Goal: Book appointment/travel/reservation

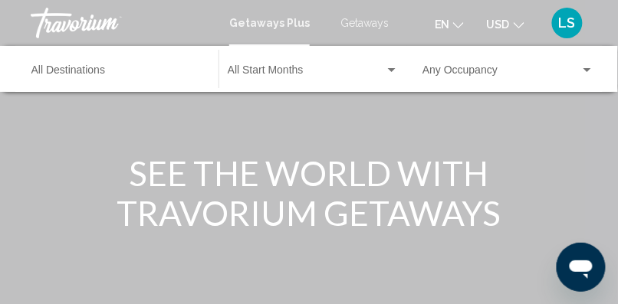
click at [374, 23] on span "Getaways" at bounding box center [364, 23] width 48 height 12
click at [374, 23] on span "Getaways" at bounding box center [360, 23] width 55 height 12
click at [366, 21] on span "Getaways" at bounding box center [360, 23] width 55 height 12
click at [107, 63] on div "Destination All Destinations" at bounding box center [117, 69] width 172 height 42
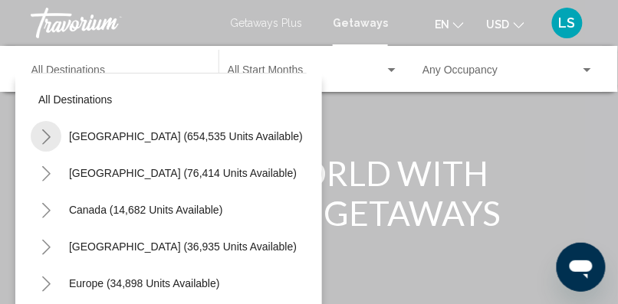
click at [50, 138] on icon "Toggle United States (654,535 units available)" at bounding box center [46, 137] width 11 height 15
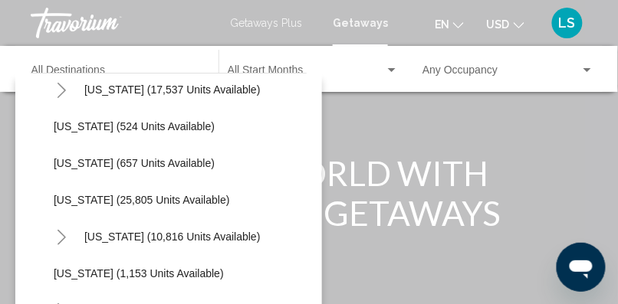
scroll to position [1152, 0]
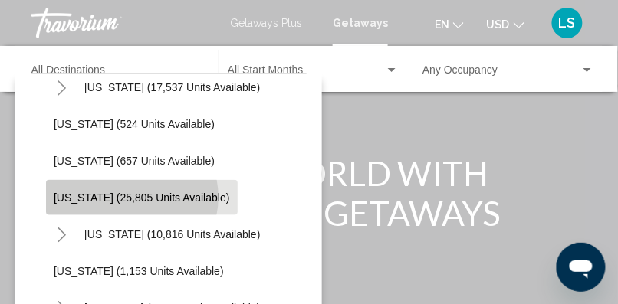
click at [131, 197] on span "[US_STATE] (25,805 units available)" at bounding box center [142, 198] width 176 height 12
type input "**********"
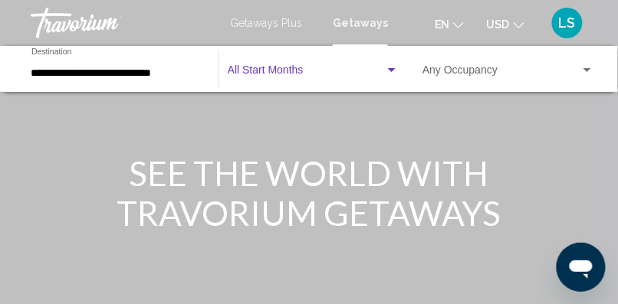
click at [311, 71] on span "Search widget" at bounding box center [306, 73] width 157 height 12
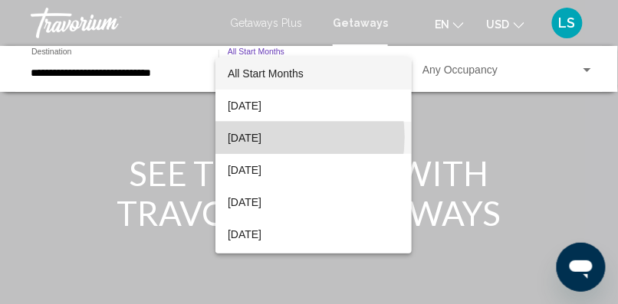
click at [273, 137] on span "[DATE]" at bounding box center [314, 138] width 172 height 32
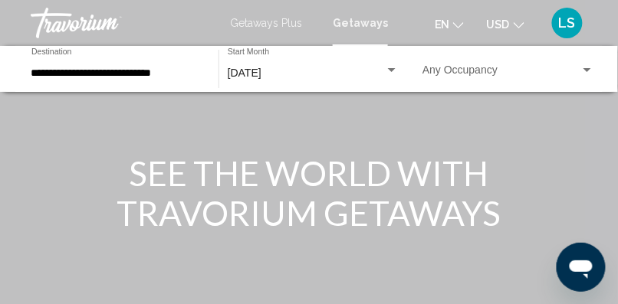
click at [458, 64] on div "Occupancy Any Occupancy" at bounding box center [508, 69] width 172 height 42
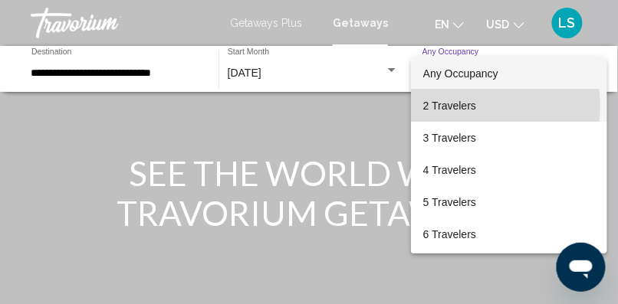
click at [457, 107] on span "2 Travelers" at bounding box center [509, 106] width 172 height 32
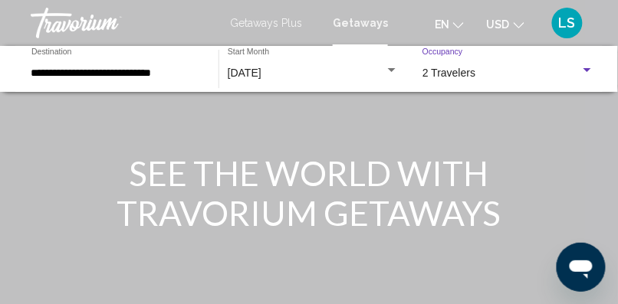
click at [582, 72] on div "Search widget" at bounding box center [587, 70] width 14 height 12
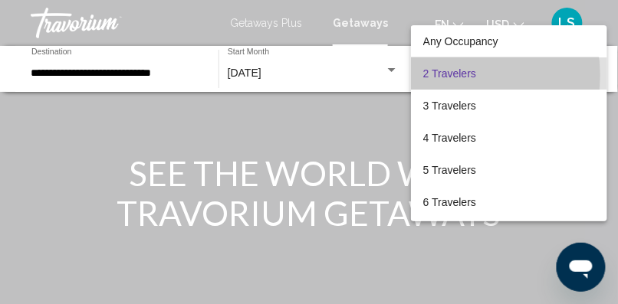
click at [458, 75] on span "2 Travelers" at bounding box center [509, 73] width 172 height 32
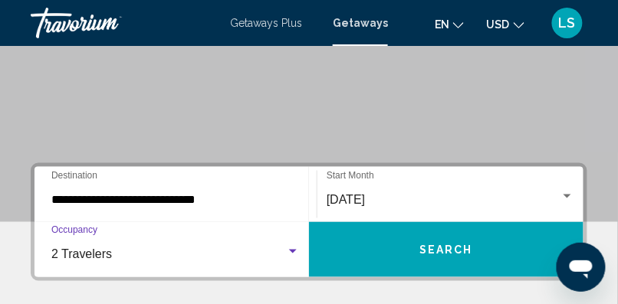
scroll to position [244, 0]
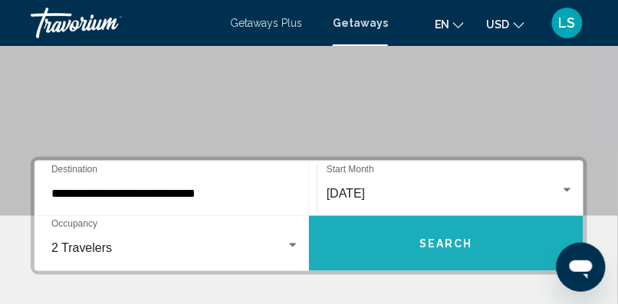
click at [455, 241] on span "Search" at bounding box center [446, 244] width 54 height 12
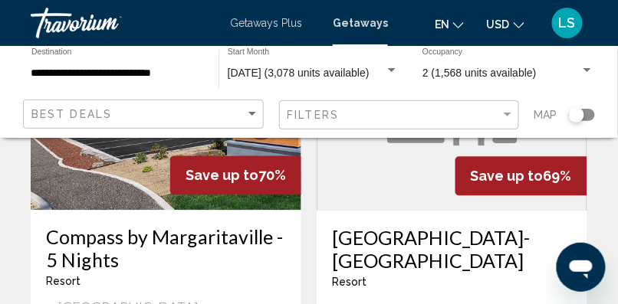
scroll to position [3204, 0]
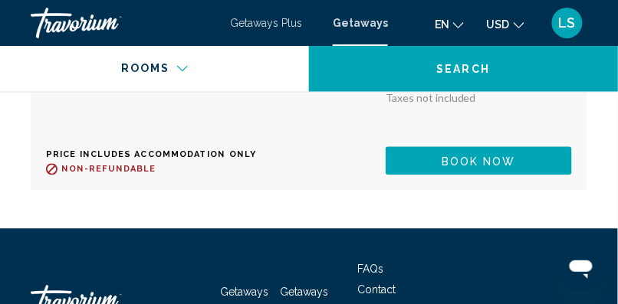
scroll to position [3239, 0]
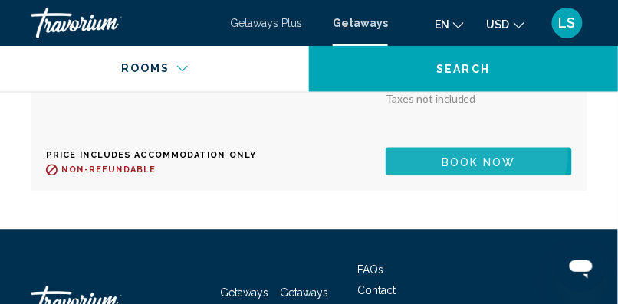
click at [493, 169] on span "Book now" at bounding box center [478, 162] width 74 height 12
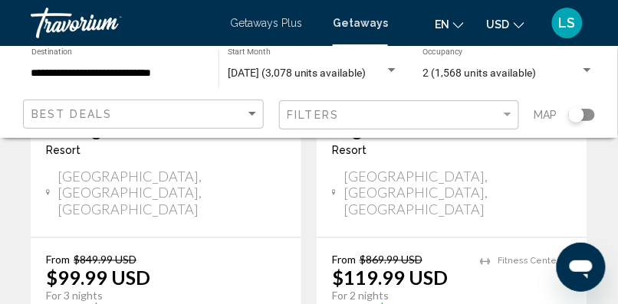
scroll to position [2133, 0]
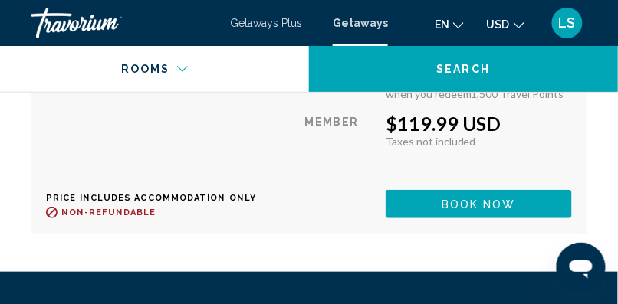
scroll to position [3753, 0]
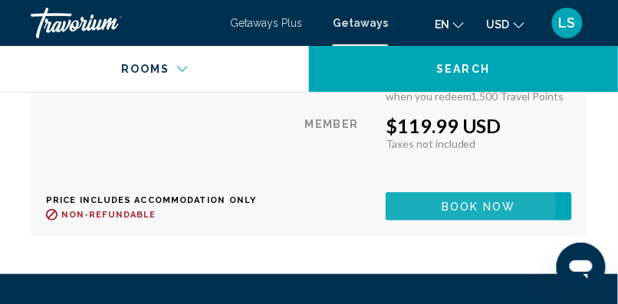
click at [468, 213] on span "Book now" at bounding box center [478, 207] width 74 height 12
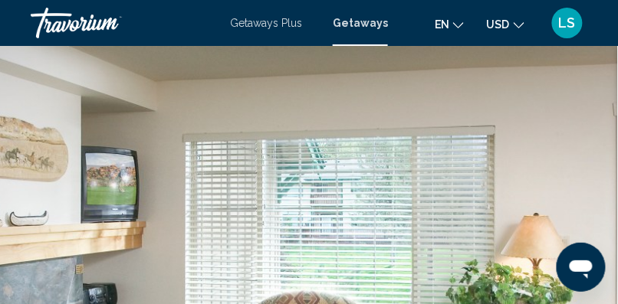
scroll to position [257, 0]
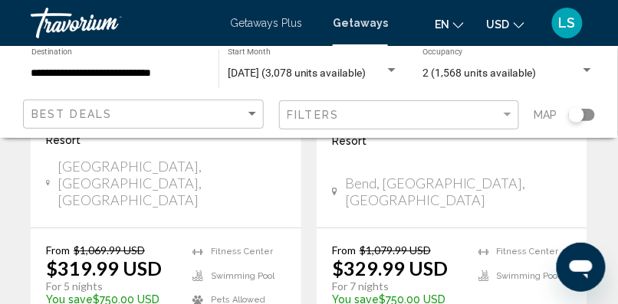
scroll to position [3346, 0]
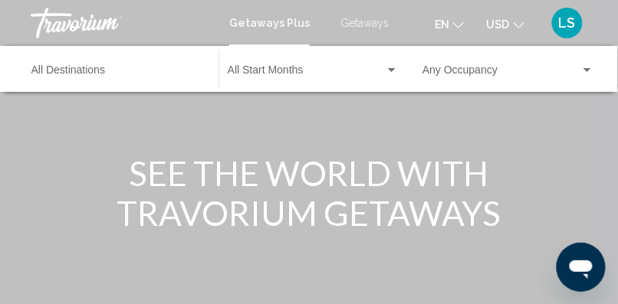
click at [366, 21] on span "Getaways" at bounding box center [364, 23] width 48 height 12
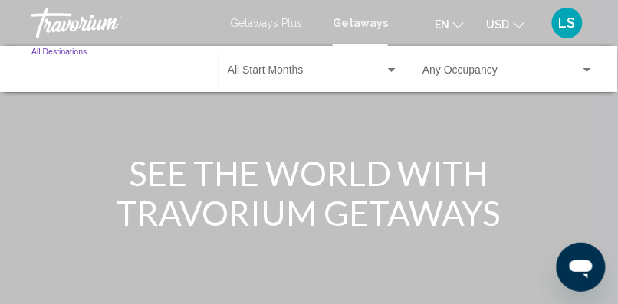
click at [82, 69] on input "Destination All Destinations" at bounding box center [117, 73] width 172 height 12
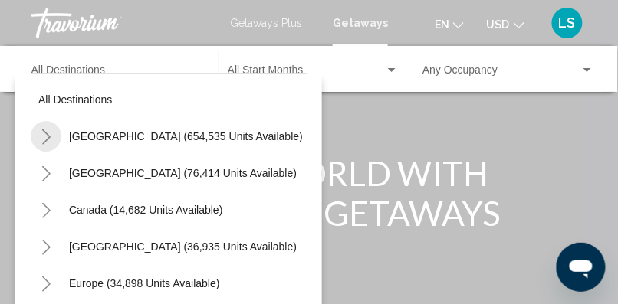
click at [46, 131] on icon "Toggle United States (654,535 units available)" at bounding box center [46, 137] width 11 height 15
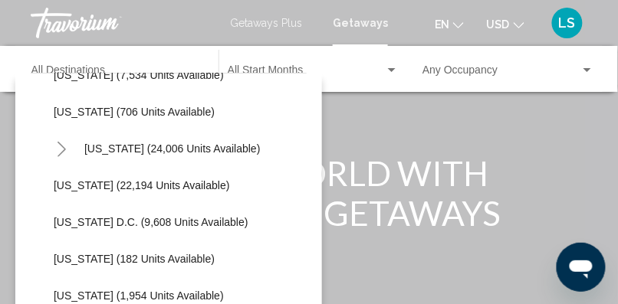
scroll to position [1496, 0]
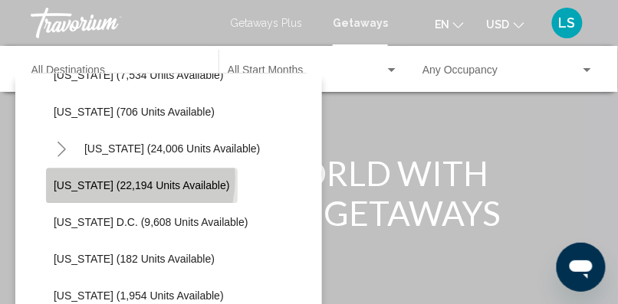
click at [106, 177] on button "[US_STATE] (22,194 units available)" at bounding box center [142, 185] width 192 height 35
type input "**********"
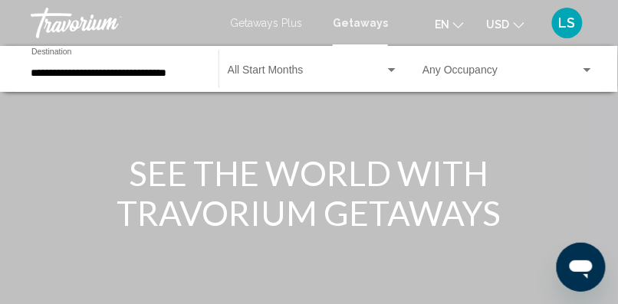
click at [328, 64] on div "Start Month All Start Months" at bounding box center [313, 69] width 171 height 42
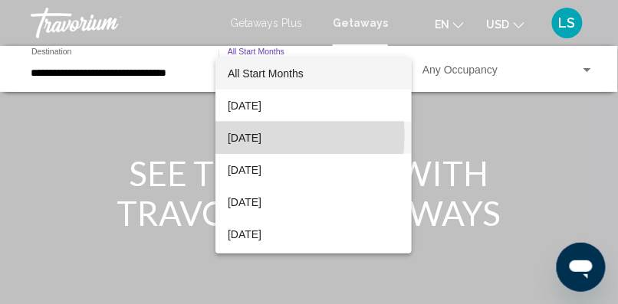
click at [272, 136] on span "[DATE]" at bounding box center [314, 138] width 172 height 32
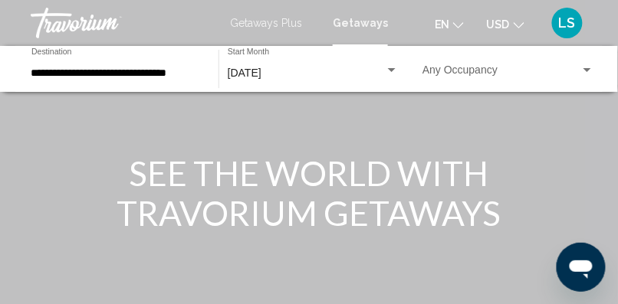
click at [466, 66] on div "Occupancy Any Occupancy" at bounding box center [508, 69] width 172 height 42
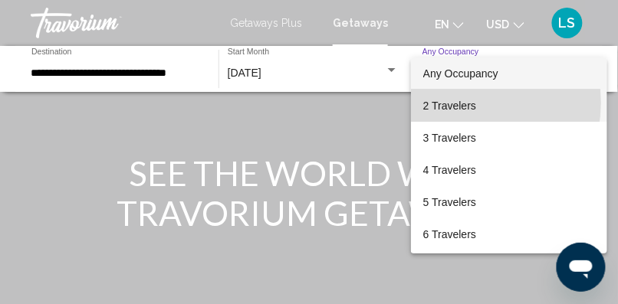
click at [461, 103] on span "2 Travelers" at bounding box center [509, 106] width 172 height 32
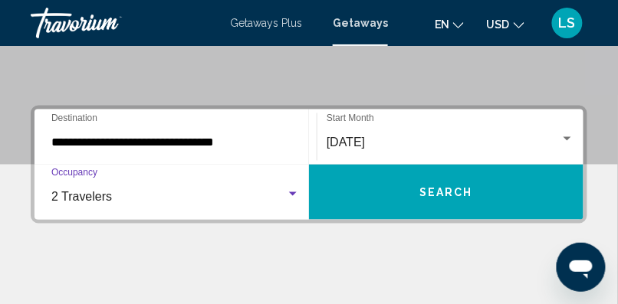
scroll to position [296, 0]
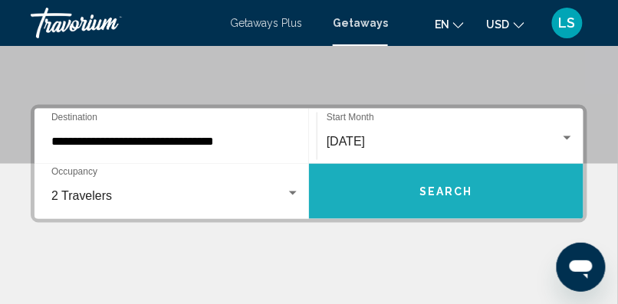
click at [450, 199] on button "Search" at bounding box center [446, 191] width 274 height 55
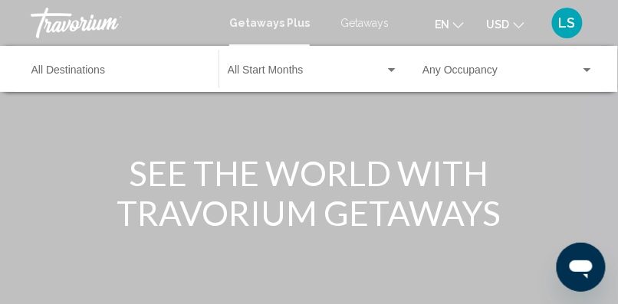
scroll to position [1, 0]
click at [84, 67] on input "Destination All Destinations" at bounding box center [117, 73] width 172 height 12
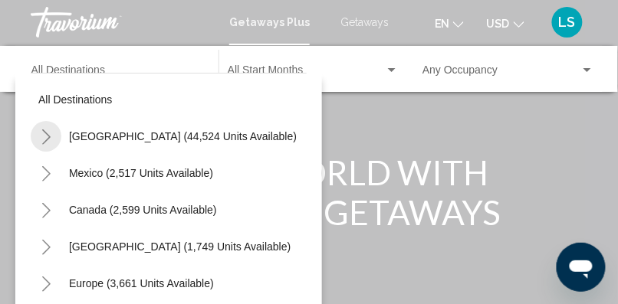
click at [45, 133] on icon "Toggle United States (44,524 units available)" at bounding box center [46, 137] width 8 height 15
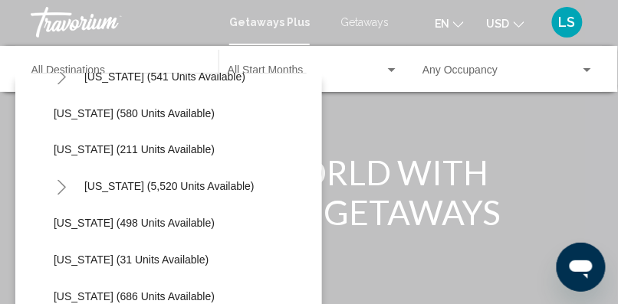
scroll to position [1348, 0]
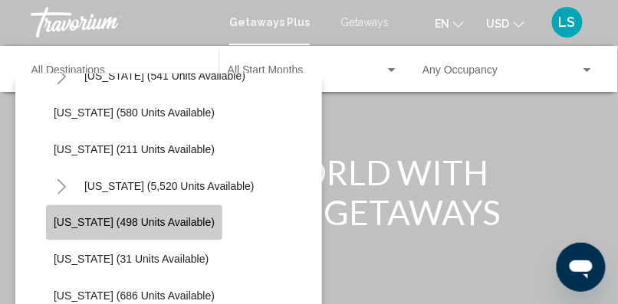
click at [146, 218] on span "[US_STATE] (498 units available)" at bounding box center [134, 223] width 161 height 12
type input "**********"
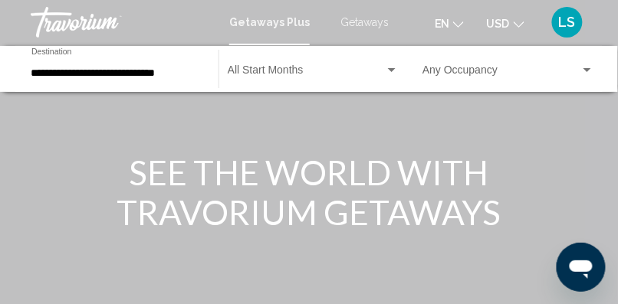
click at [299, 61] on div "Start Month All Start Months" at bounding box center [313, 69] width 171 height 42
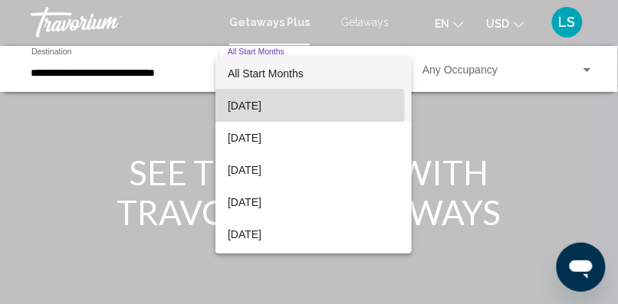
click at [267, 107] on span "[DATE]" at bounding box center [314, 106] width 172 height 32
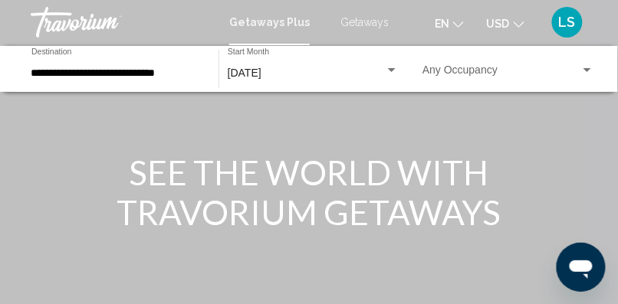
click at [474, 64] on div "Occupancy Any Occupancy" at bounding box center [508, 69] width 172 height 42
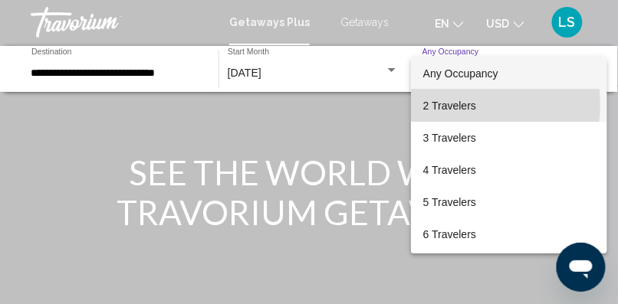
click at [457, 105] on span "2 Travelers" at bounding box center [509, 106] width 172 height 32
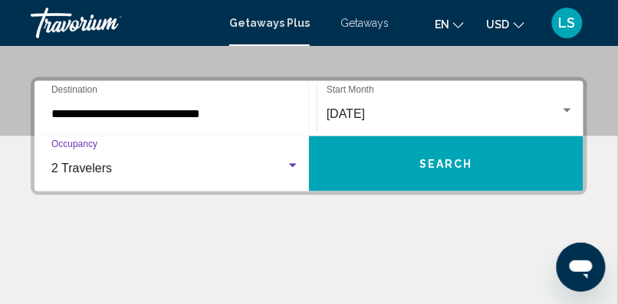
scroll to position [318, 0]
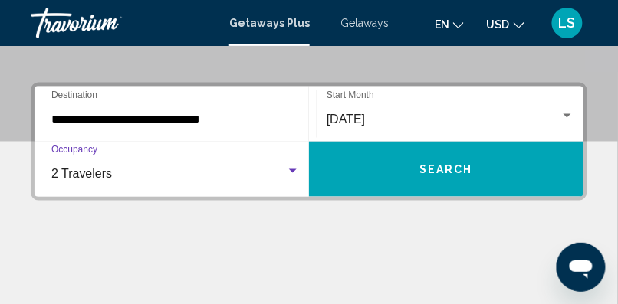
click at [464, 170] on span "Search" at bounding box center [446, 170] width 54 height 12
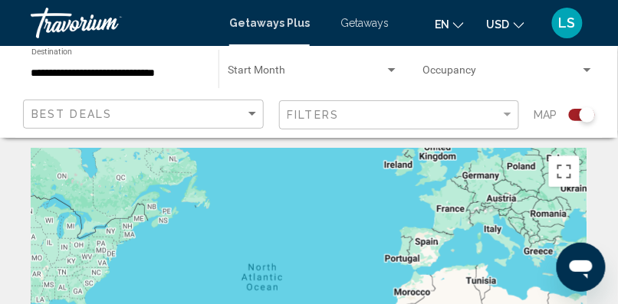
scroll to position [5, 0]
click at [372, 21] on span "Getaways" at bounding box center [364, 23] width 48 height 12
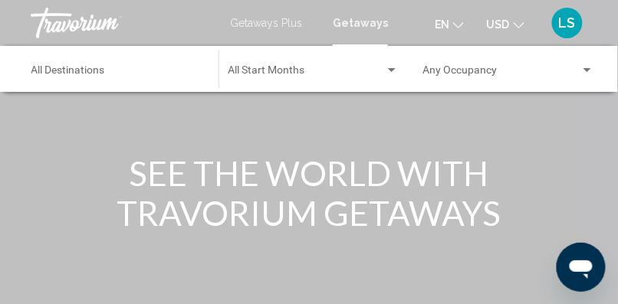
click at [112, 66] on div "Destination All Destinations" at bounding box center [117, 69] width 172 height 42
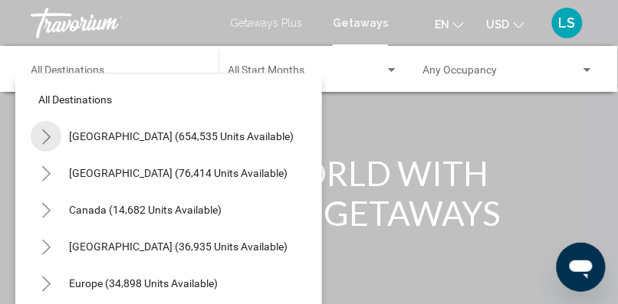
click at [45, 133] on icon "Toggle United States (654,535 units available)" at bounding box center [46, 137] width 8 height 15
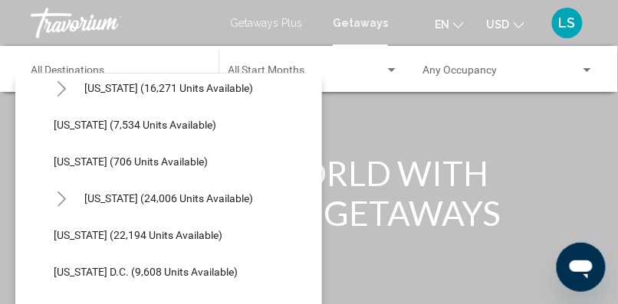
scroll to position [1447, 0]
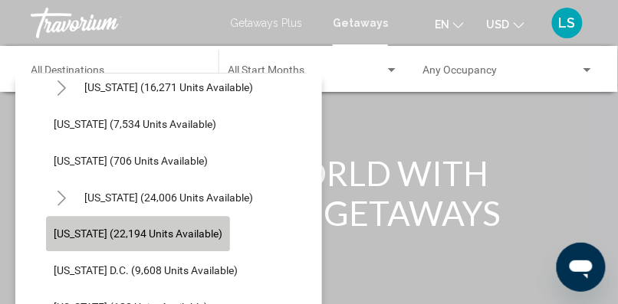
click at [161, 237] on span "[US_STATE] (22,194 units available)" at bounding box center [138, 234] width 169 height 12
type input "**********"
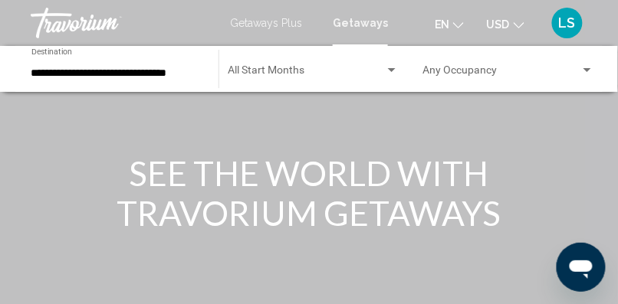
click at [324, 64] on div "Start Month All Start Months" at bounding box center [313, 69] width 171 height 42
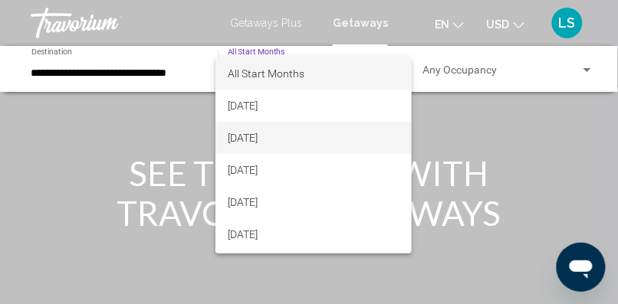
click at [273, 136] on span "[DATE]" at bounding box center [314, 138] width 172 height 32
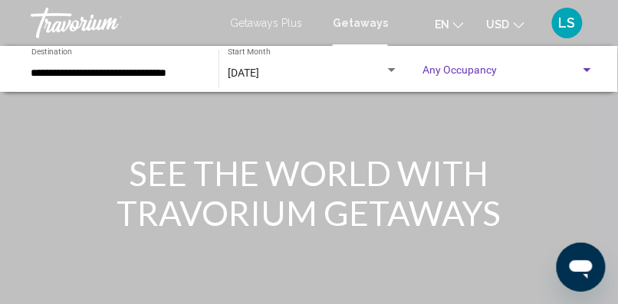
click at [470, 68] on span "Search widget" at bounding box center [501, 73] width 158 height 12
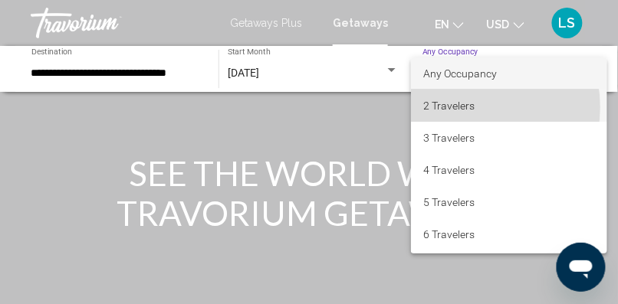
click at [464, 107] on span "2 Travelers" at bounding box center [509, 106] width 172 height 32
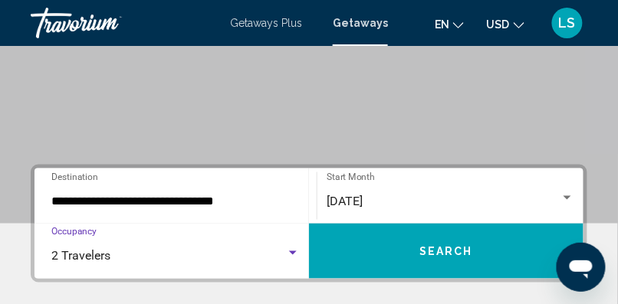
scroll to position [238, 0]
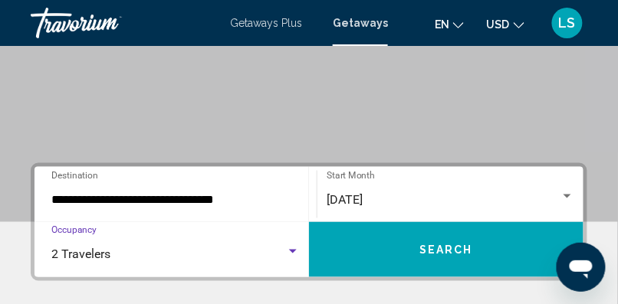
click at [450, 241] on button "Search" at bounding box center [446, 249] width 274 height 55
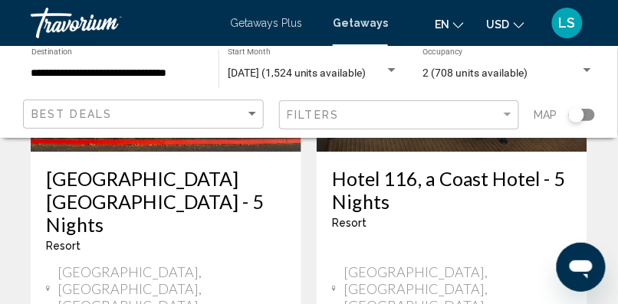
scroll to position [3284, 0]
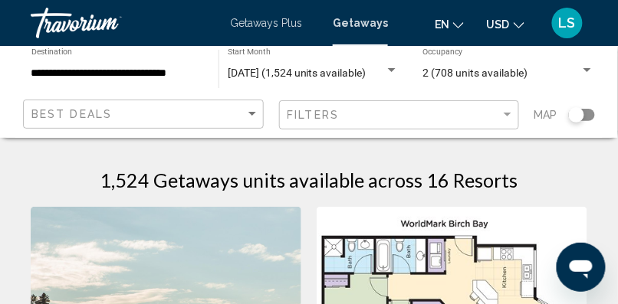
click at [372, 21] on span "Getaways" at bounding box center [360, 23] width 55 height 12
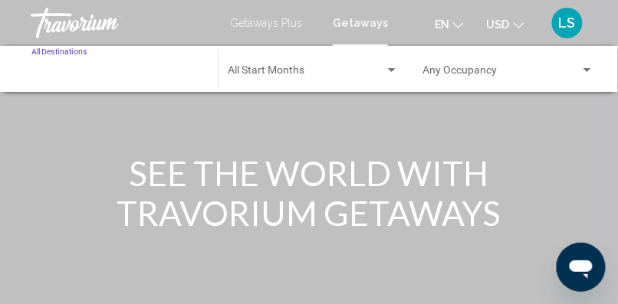
click at [77, 72] on input "Destination All Destinations" at bounding box center [117, 73] width 172 height 12
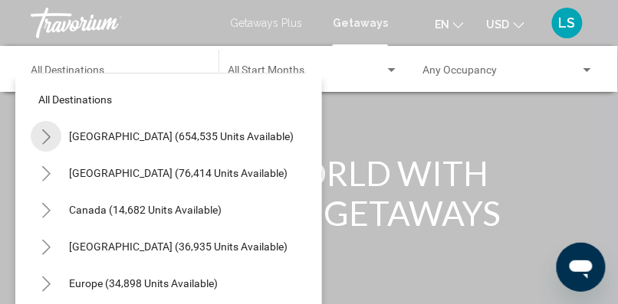
click at [41, 136] on icon "Toggle United States (654,535 units available)" at bounding box center [46, 137] width 11 height 15
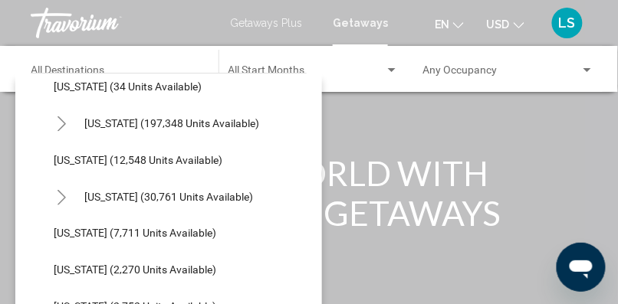
scroll to position [314, 0]
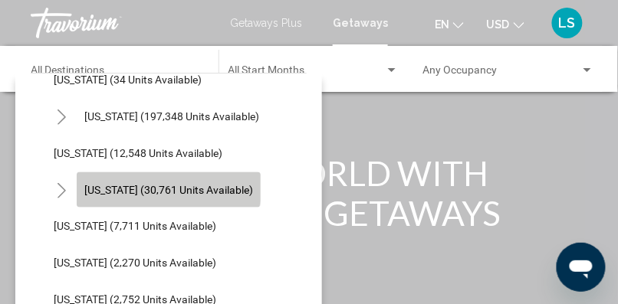
click at [168, 185] on span "[US_STATE] (30,761 units available)" at bounding box center [168, 190] width 169 height 12
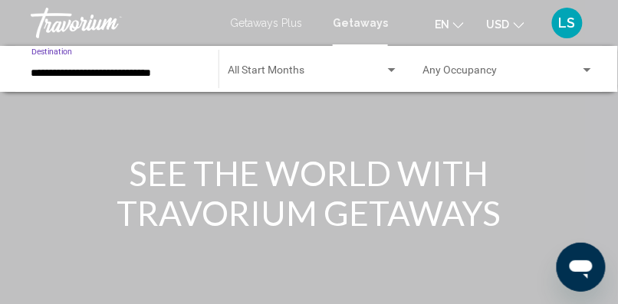
click at [85, 72] on input "**********" at bounding box center [117, 73] width 172 height 12
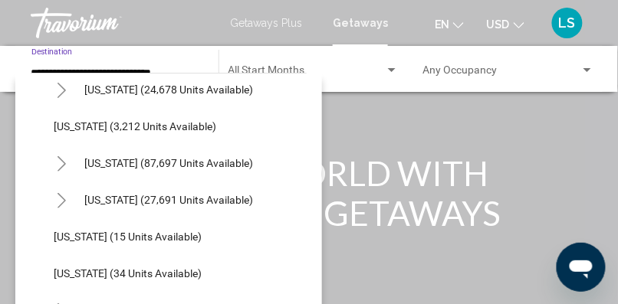
scroll to position [0, 0]
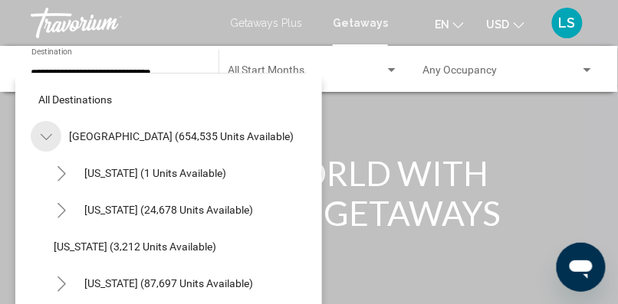
click at [46, 136] on icon "Toggle United States (654,535 units available)" at bounding box center [46, 137] width 11 height 15
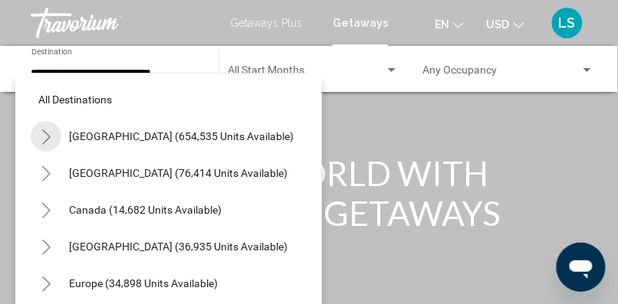
click at [46, 136] on icon "Toggle United States (654,535 units available)" at bounding box center [46, 137] width 11 height 15
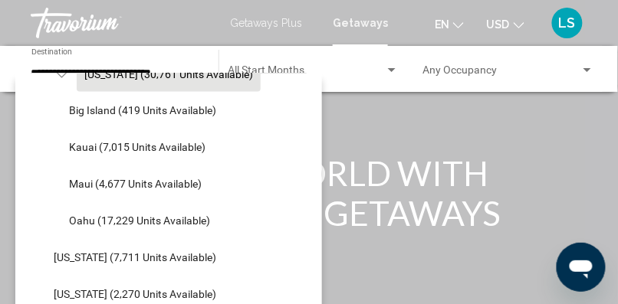
scroll to position [446, 0]
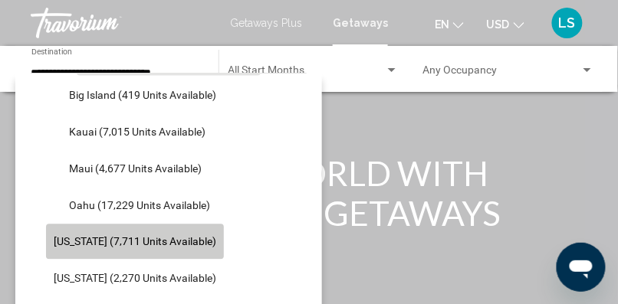
click at [149, 238] on span "[US_STATE] (7,711 units available)" at bounding box center [135, 242] width 162 height 12
type input "**********"
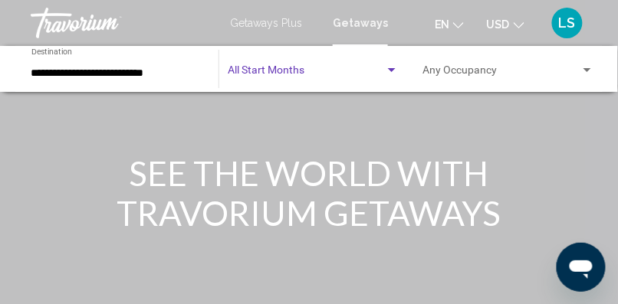
click at [311, 70] on span "Search widget" at bounding box center [306, 73] width 157 height 12
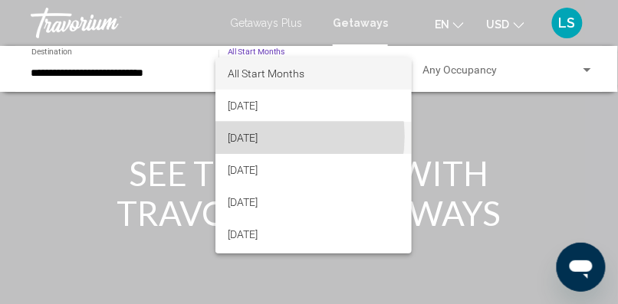
click at [272, 136] on span "[DATE]" at bounding box center [314, 138] width 172 height 32
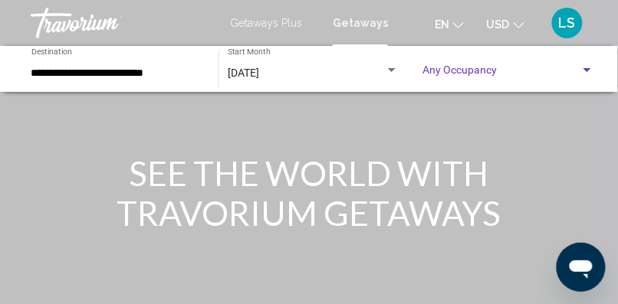
click at [461, 70] on span "Search widget" at bounding box center [501, 73] width 158 height 12
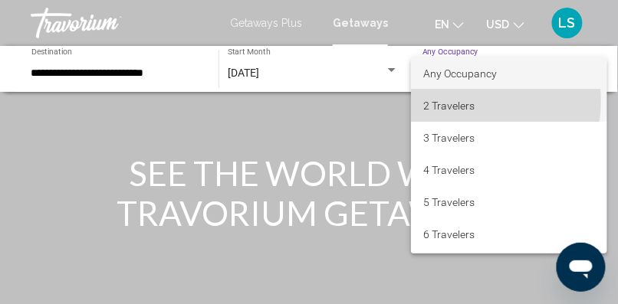
click at [457, 100] on span "2 Travelers" at bounding box center [509, 106] width 172 height 32
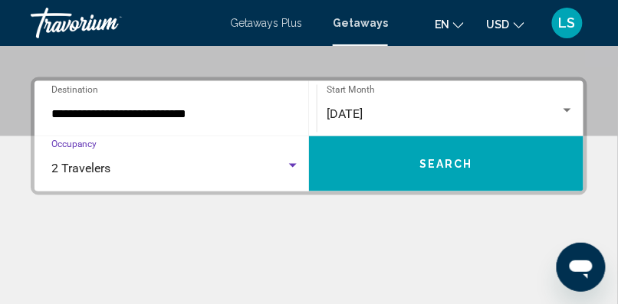
scroll to position [323, 0]
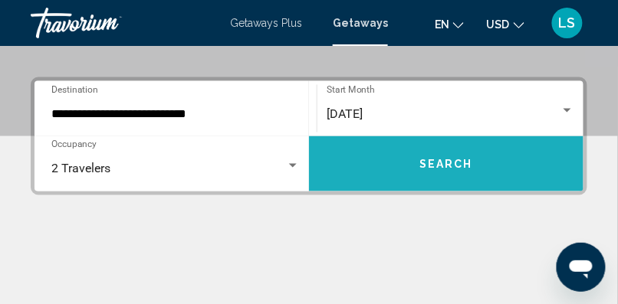
click at [489, 146] on button "Search" at bounding box center [446, 163] width 274 height 55
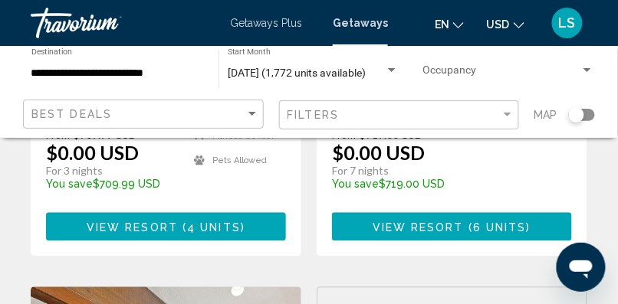
scroll to position [500, 0]
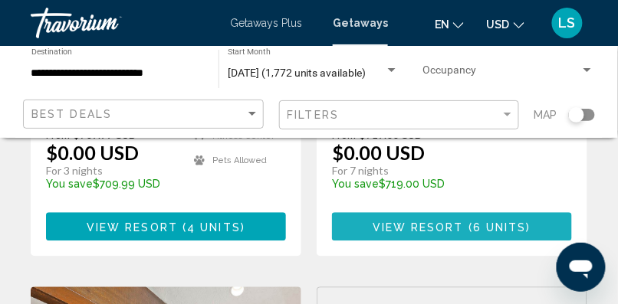
click at [477, 221] on span "6 units" at bounding box center [500, 227] width 54 height 12
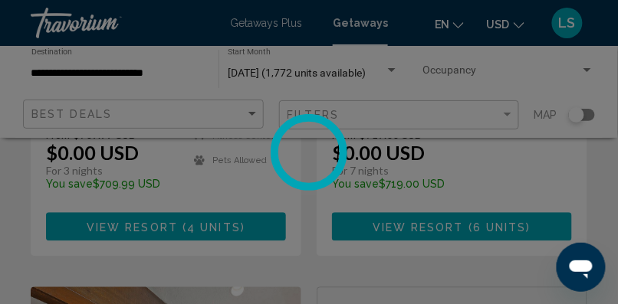
scroll to position [257, 0]
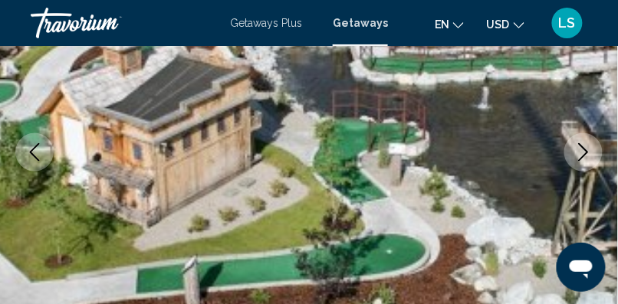
click at [575, 155] on icon "Next image" at bounding box center [583, 152] width 18 height 18
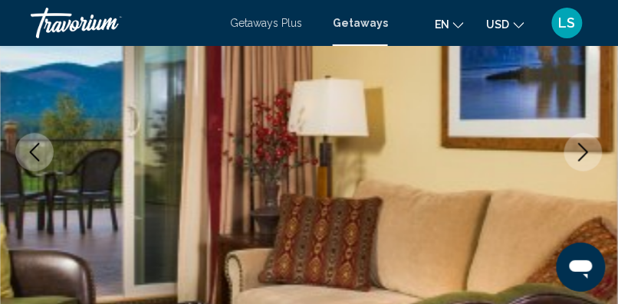
click at [575, 155] on icon "Next image" at bounding box center [583, 152] width 18 height 18
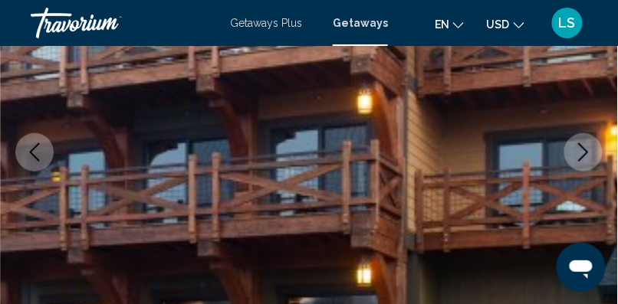
click at [575, 155] on icon "Next image" at bounding box center [583, 152] width 18 height 18
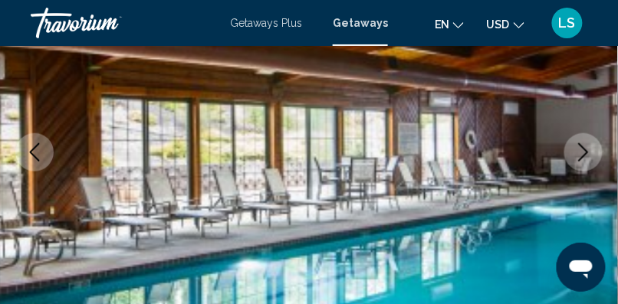
click at [575, 155] on icon "Next image" at bounding box center [583, 152] width 18 height 18
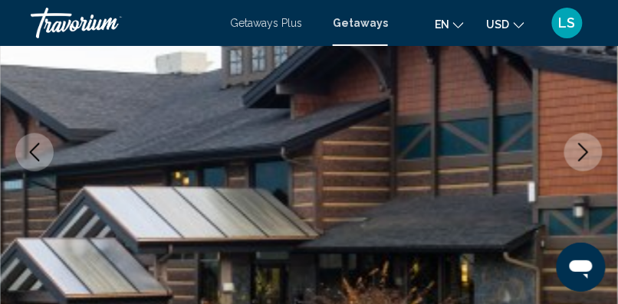
click at [575, 155] on icon "Next image" at bounding box center [583, 152] width 18 height 18
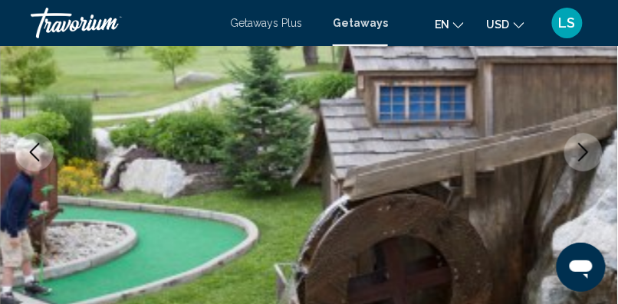
click at [575, 155] on icon "Next image" at bounding box center [583, 152] width 18 height 18
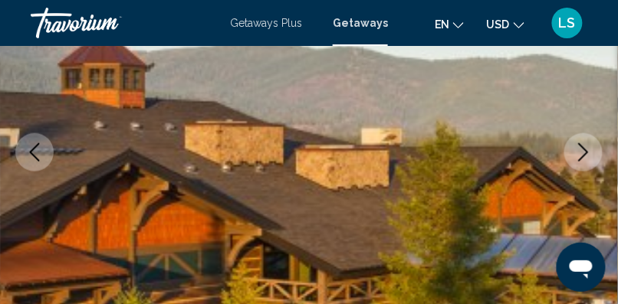
click at [575, 155] on icon "Next image" at bounding box center [583, 152] width 18 height 18
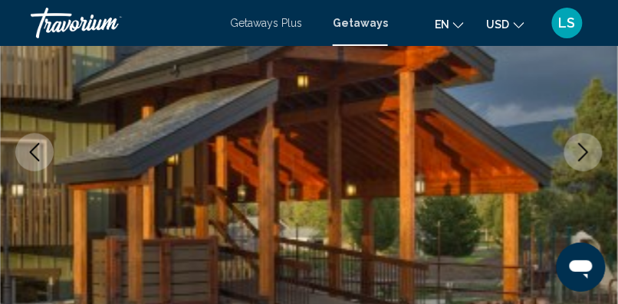
click at [575, 155] on icon "Next image" at bounding box center [583, 152] width 18 height 18
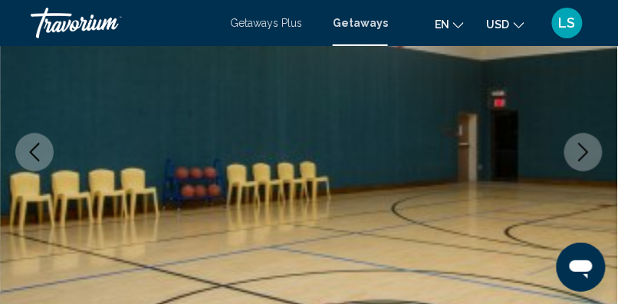
click at [575, 155] on icon "Next image" at bounding box center [583, 152] width 18 height 18
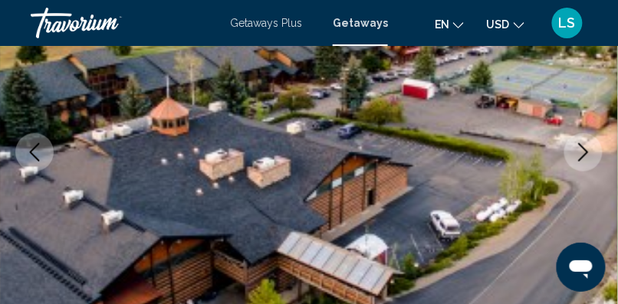
click at [575, 155] on icon "Next image" at bounding box center [583, 152] width 18 height 18
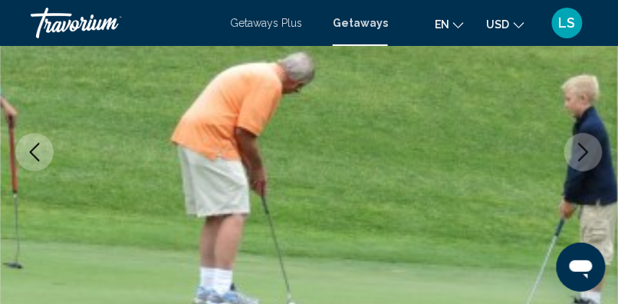
click at [575, 155] on icon "Next image" at bounding box center [583, 152] width 18 height 18
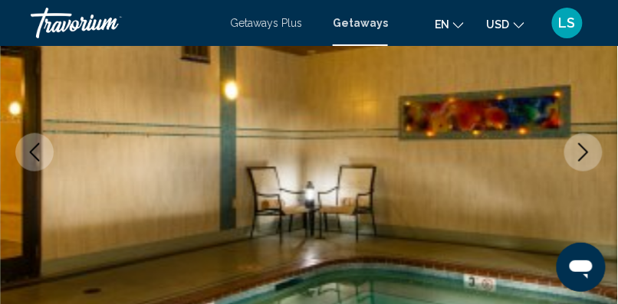
click at [591, 144] on icon "Next image" at bounding box center [583, 152] width 18 height 18
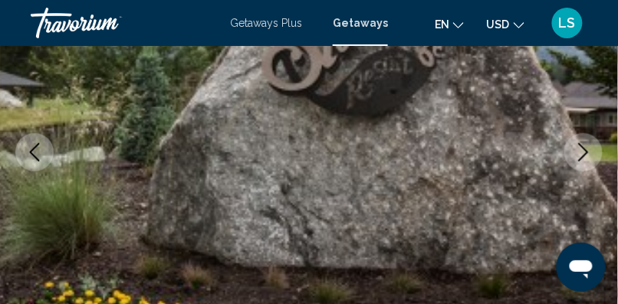
click at [591, 144] on icon "Next image" at bounding box center [583, 152] width 18 height 18
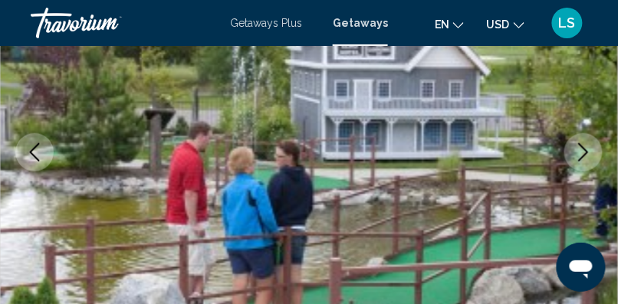
click at [591, 144] on icon "Next image" at bounding box center [583, 152] width 18 height 18
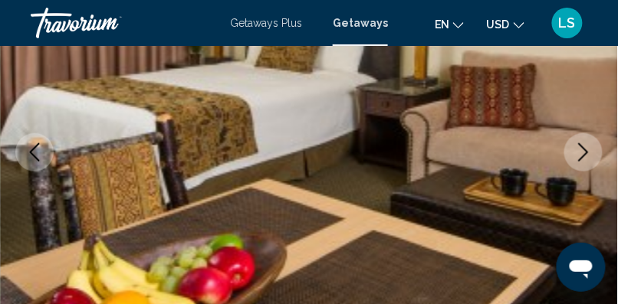
click at [591, 144] on icon "Next image" at bounding box center [583, 152] width 18 height 18
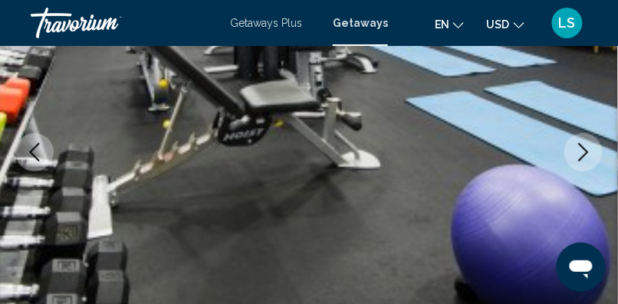
click at [591, 144] on icon "Next image" at bounding box center [583, 152] width 18 height 18
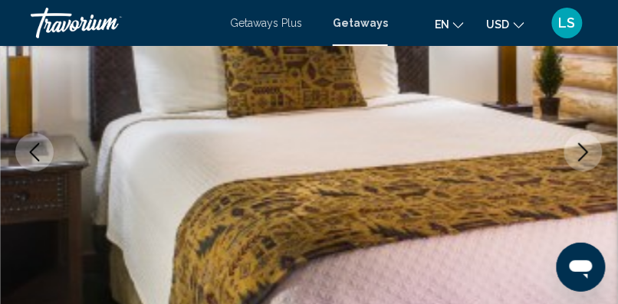
click at [591, 144] on icon "Next image" at bounding box center [583, 152] width 18 height 18
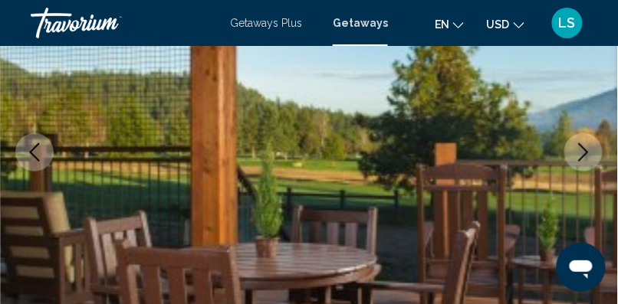
click at [591, 144] on icon "Next image" at bounding box center [583, 152] width 18 height 18
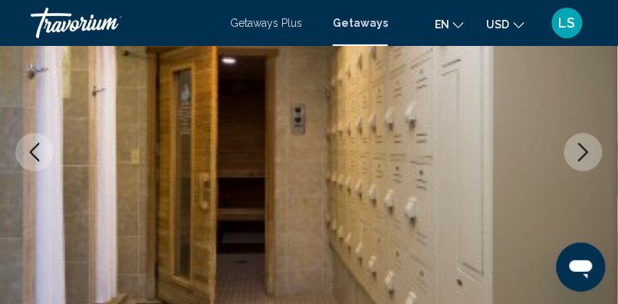
click at [591, 144] on icon "Next image" at bounding box center [583, 152] width 18 height 18
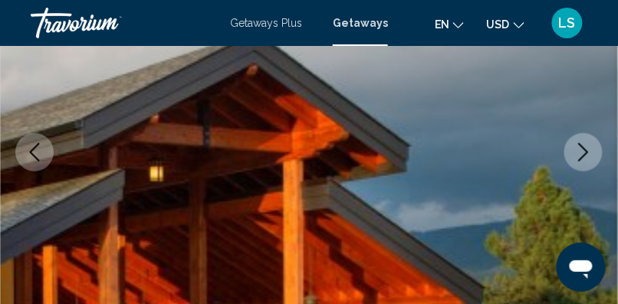
click at [591, 144] on icon "Next image" at bounding box center [583, 152] width 18 height 18
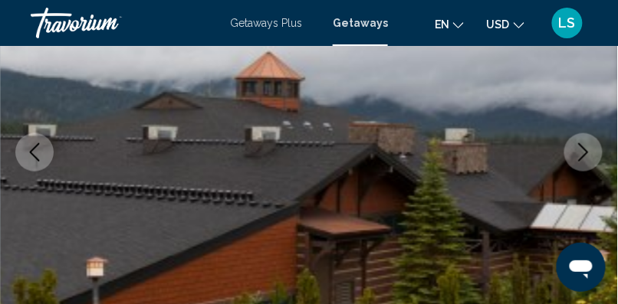
click at [591, 144] on icon "Next image" at bounding box center [583, 152] width 18 height 18
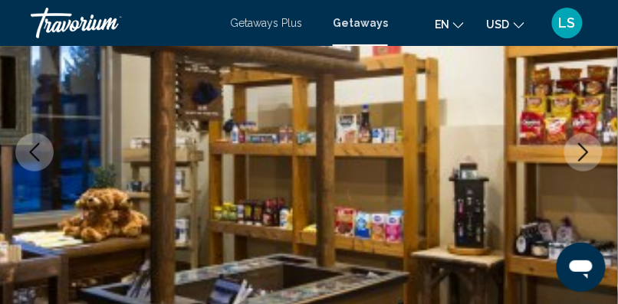
click at [591, 144] on icon "Next image" at bounding box center [583, 152] width 18 height 18
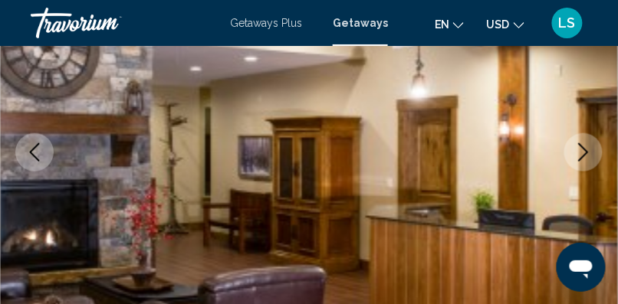
click at [591, 144] on icon "Next image" at bounding box center [583, 152] width 18 height 18
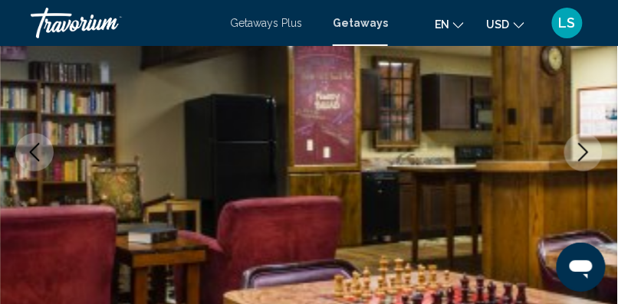
click at [591, 144] on icon "Next image" at bounding box center [583, 152] width 18 height 18
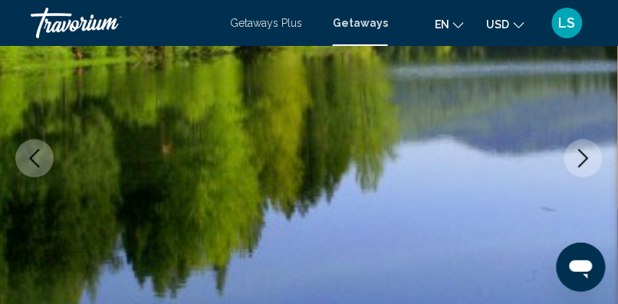
scroll to position [252, 0]
click at [584, 157] on icon "Next image" at bounding box center [583, 158] width 18 height 18
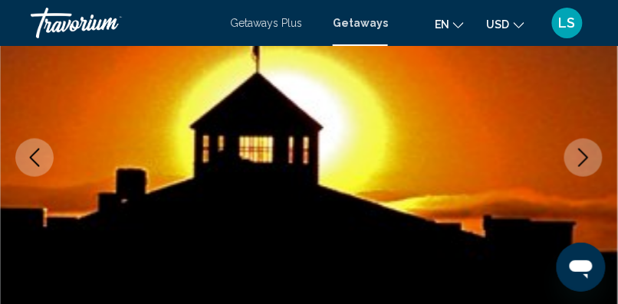
click at [584, 157] on icon "Next image" at bounding box center [583, 158] width 18 height 18
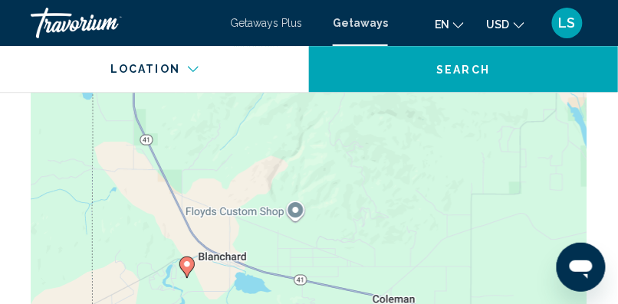
scroll to position [2533, 0]
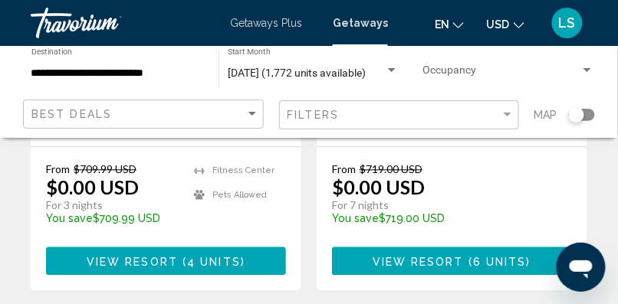
scroll to position [445, 0]
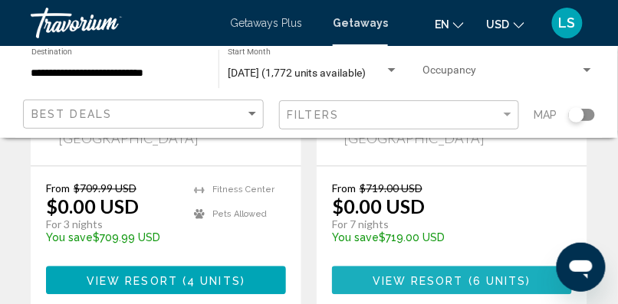
click at [484, 275] on span "6 units" at bounding box center [500, 281] width 54 height 12
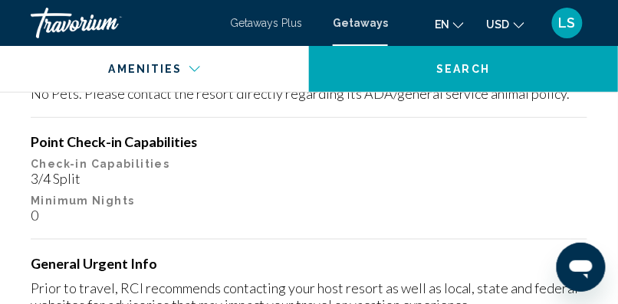
scroll to position [2002, 0]
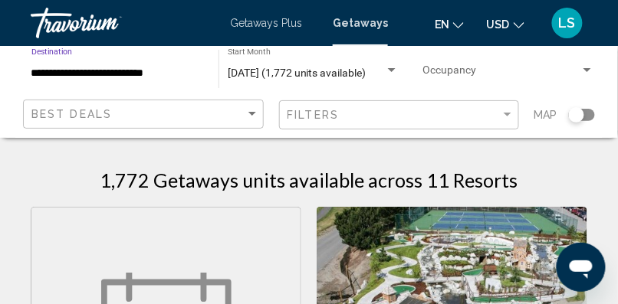
click at [51, 70] on input "**********" at bounding box center [117, 73] width 172 height 12
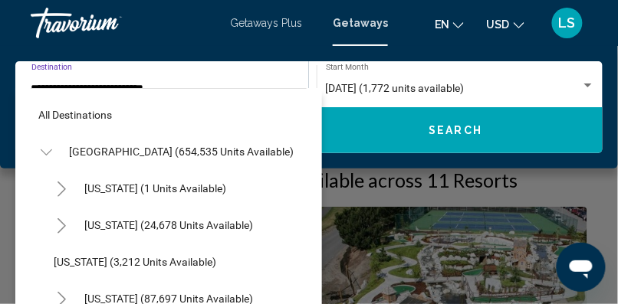
scroll to position [352, 0]
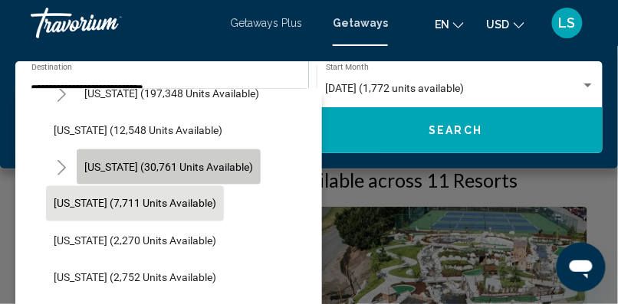
click at [179, 162] on span "[US_STATE] (30,761 units available)" at bounding box center [168, 167] width 169 height 12
type input "**********"
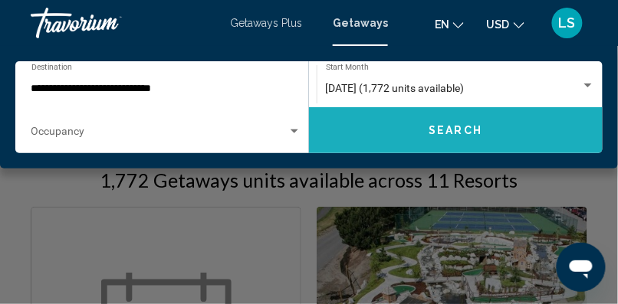
click at [451, 127] on span "Search" at bounding box center [456, 131] width 54 height 12
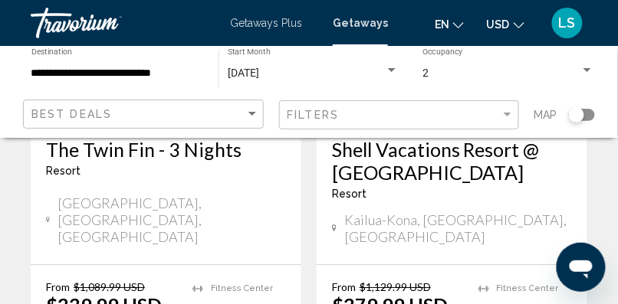
scroll to position [1534, 0]
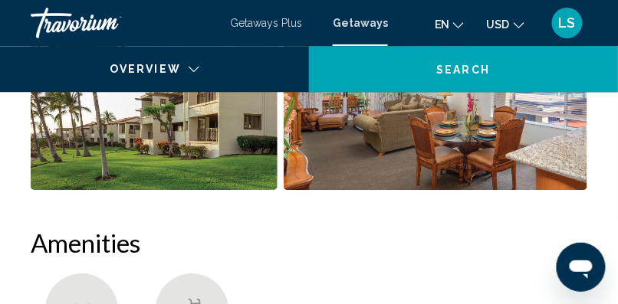
scroll to position [257, 0]
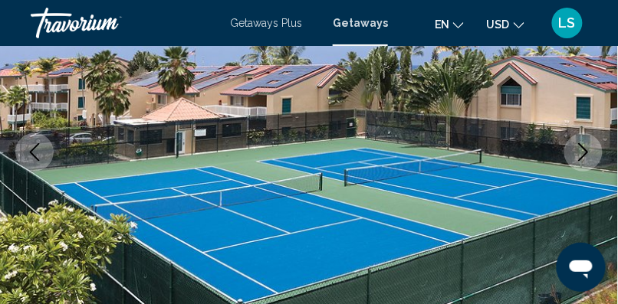
click at [579, 149] on icon "Next image" at bounding box center [583, 152] width 18 height 18
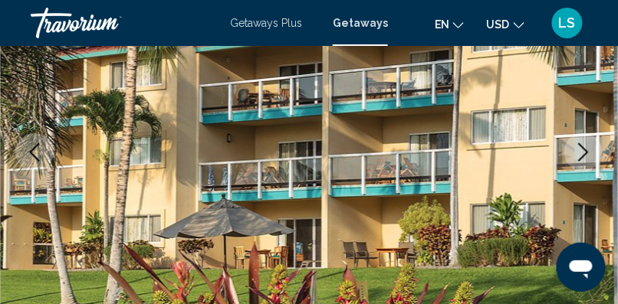
click at [579, 149] on icon "Next image" at bounding box center [583, 152] width 18 height 18
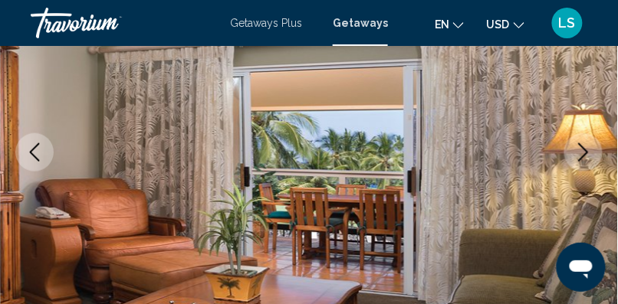
click at [579, 149] on icon "Next image" at bounding box center [583, 152] width 18 height 18
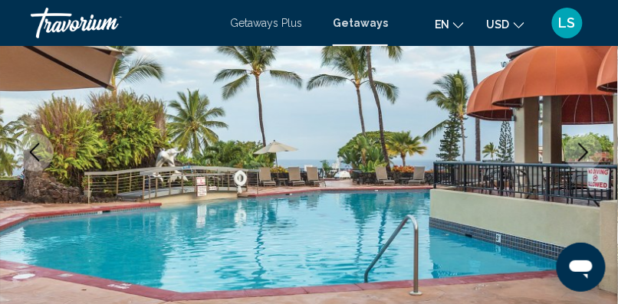
click at [579, 149] on icon "Next image" at bounding box center [583, 152] width 18 height 18
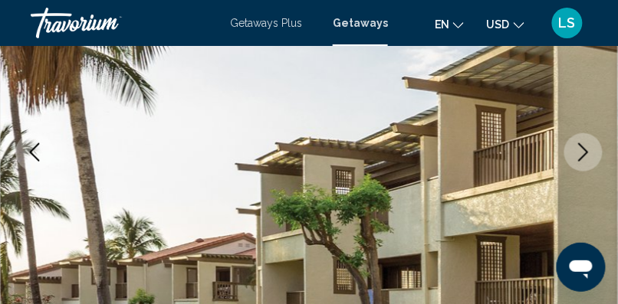
click at [579, 149] on icon "Next image" at bounding box center [583, 152] width 18 height 18
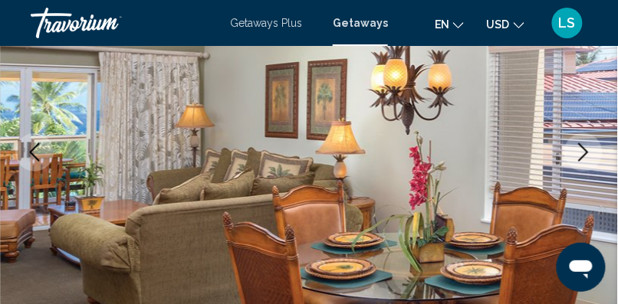
click at [579, 149] on icon "Next image" at bounding box center [583, 152] width 18 height 18
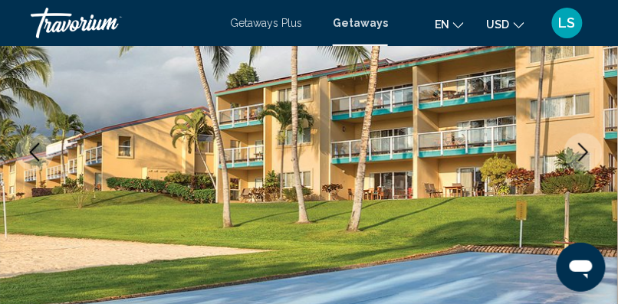
click at [579, 149] on icon "Next image" at bounding box center [583, 152] width 18 height 18
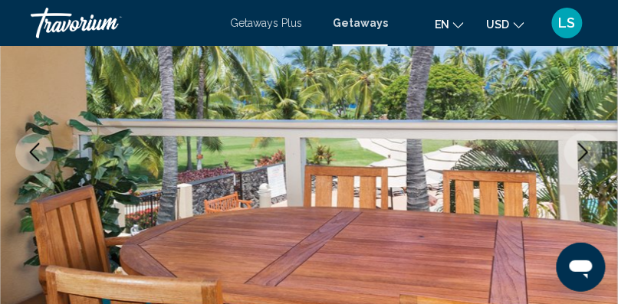
click at [579, 149] on icon "Next image" at bounding box center [583, 152] width 18 height 18
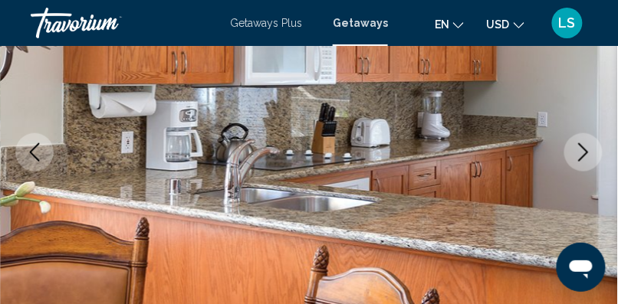
click at [579, 149] on icon "Next image" at bounding box center [583, 152] width 18 height 18
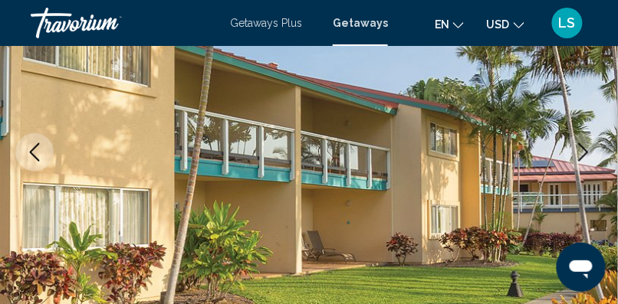
click at [579, 149] on icon "Next image" at bounding box center [583, 152] width 18 height 18
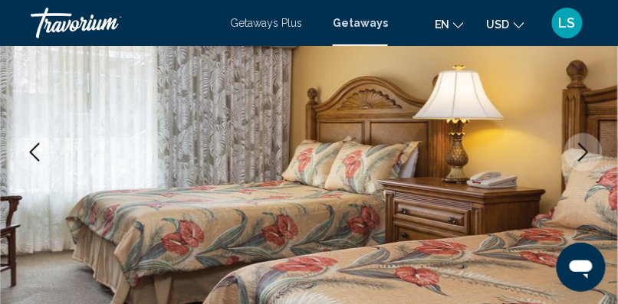
click at [579, 149] on icon "Next image" at bounding box center [583, 152] width 18 height 18
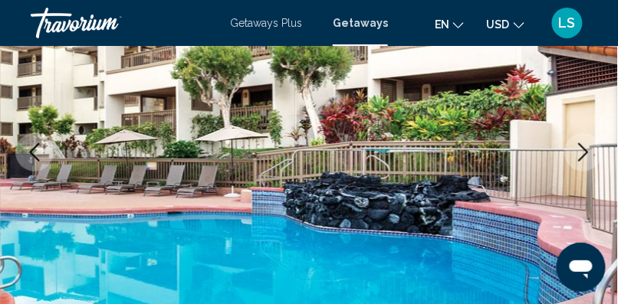
click at [579, 149] on icon "Next image" at bounding box center [583, 152] width 18 height 18
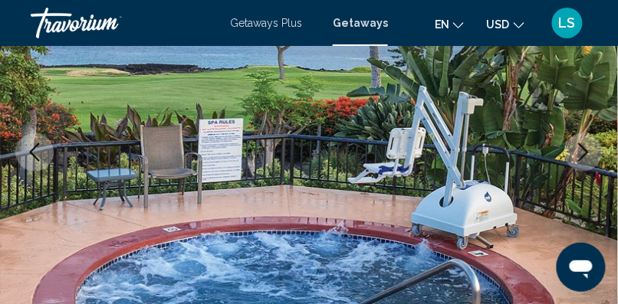
click at [579, 149] on icon "Next image" at bounding box center [583, 152] width 18 height 18
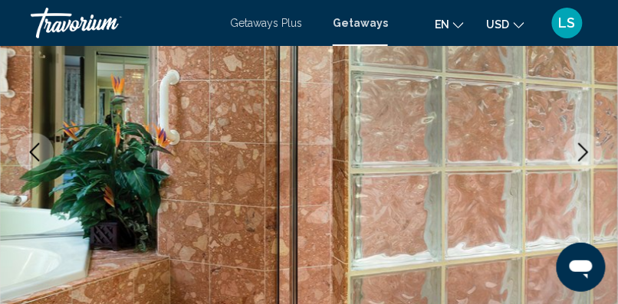
click at [579, 149] on icon "Next image" at bounding box center [583, 152] width 18 height 18
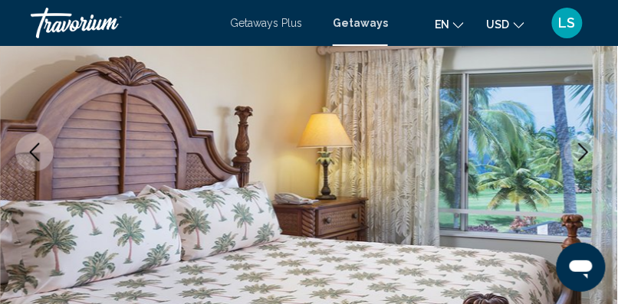
click at [38, 145] on icon "Previous image" at bounding box center [35, 152] width 10 height 18
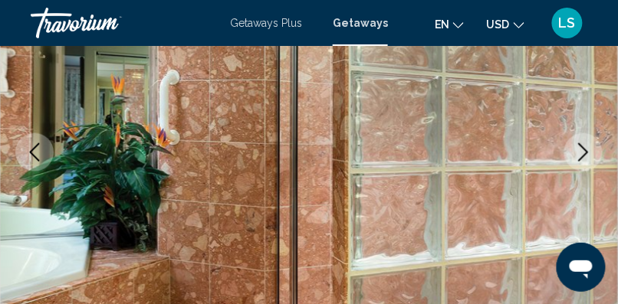
click at [575, 152] on icon "Next image" at bounding box center [583, 152] width 18 height 18
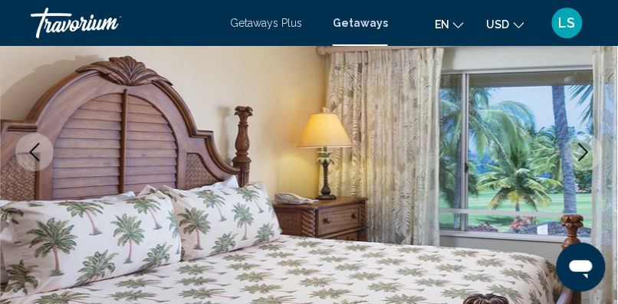
click at [575, 152] on icon "Next image" at bounding box center [583, 152] width 18 height 18
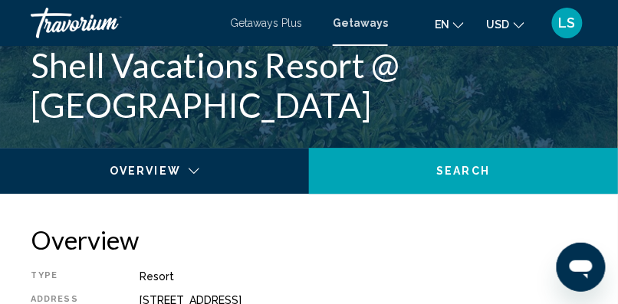
scroll to position [605, 0]
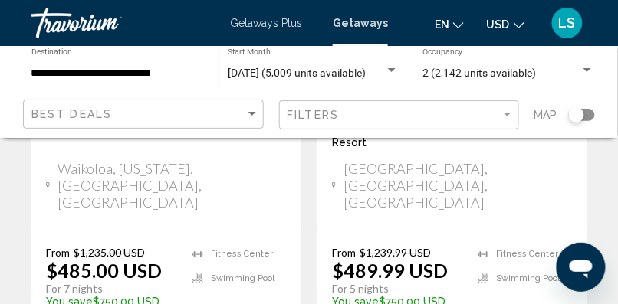
scroll to position [3303, 0]
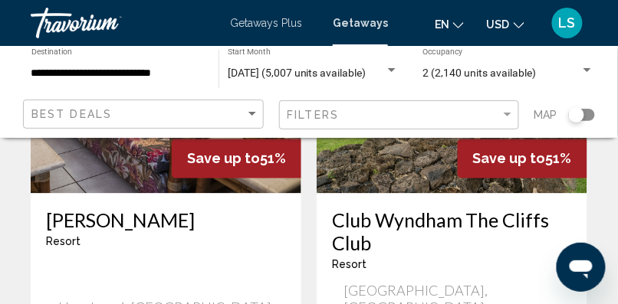
scroll to position [3249, 0]
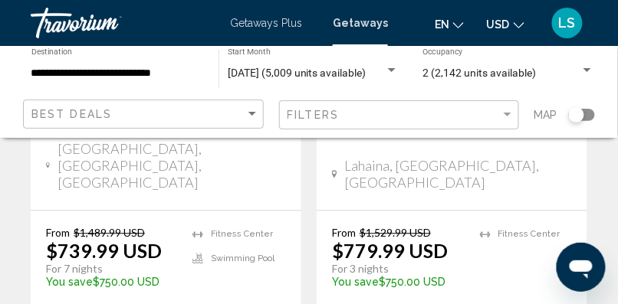
scroll to position [442, 0]
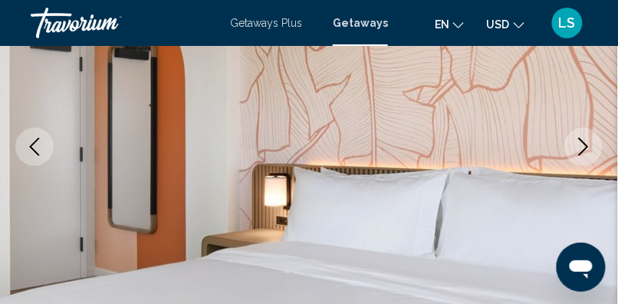
scroll to position [263, 0]
click at [583, 150] on icon "Next image" at bounding box center [583, 147] width 18 height 18
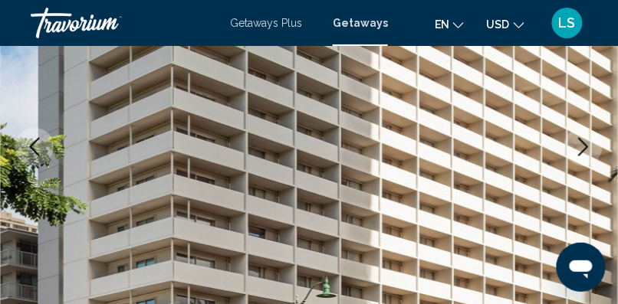
click at [583, 150] on icon "Next image" at bounding box center [583, 147] width 18 height 18
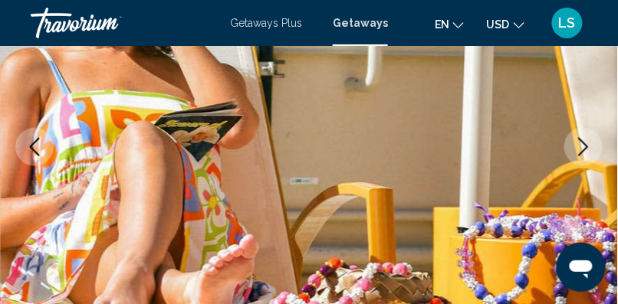
click at [583, 150] on icon "Next image" at bounding box center [583, 147] width 18 height 18
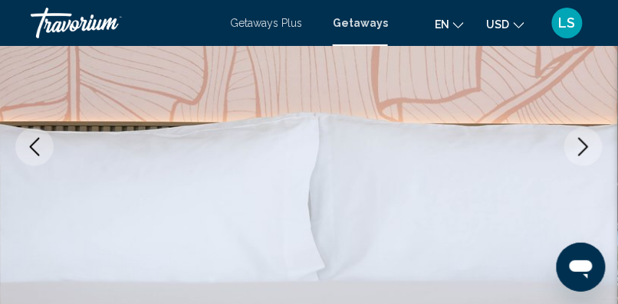
click at [583, 150] on icon "Next image" at bounding box center [583, 147] width 18 height 18
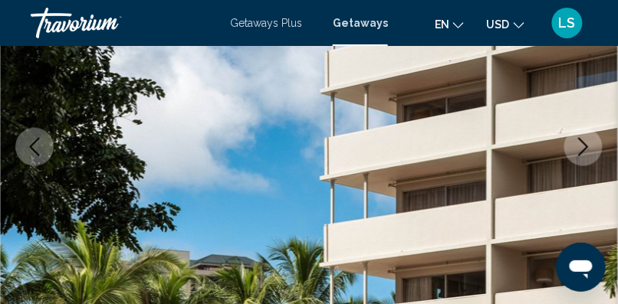
click at [583, 150] on icon "Next image" at bounding box center [583, 147] width 18 height 18
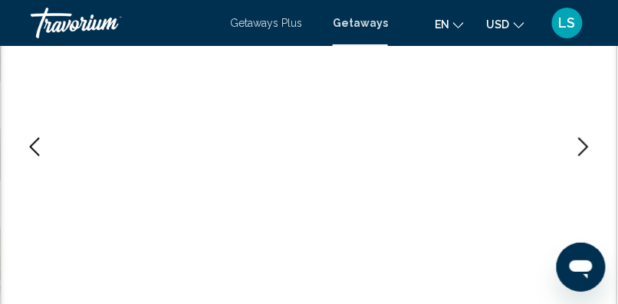
click at [583, 150] on icon "Next image" at bounding box center [583, 147] width 18 height 18
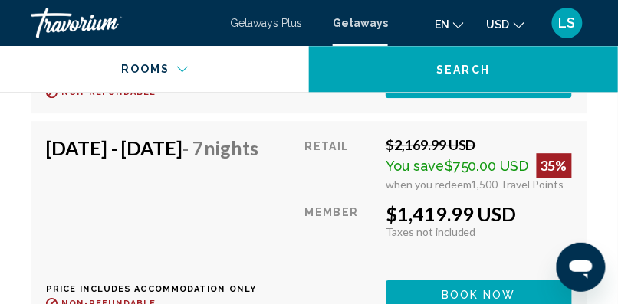
scroll to position [9843, 0]
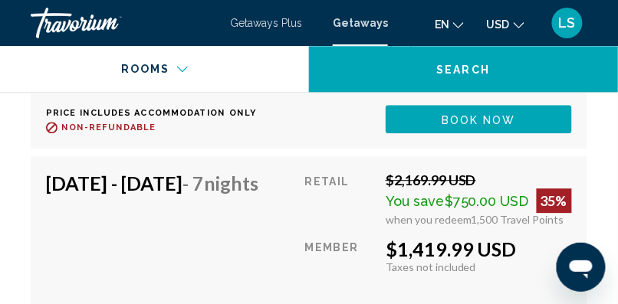
drag, startPoint x: 294, startPoint y: 55, endPoint x: 288, endPoint y: 169, distance: 113.6
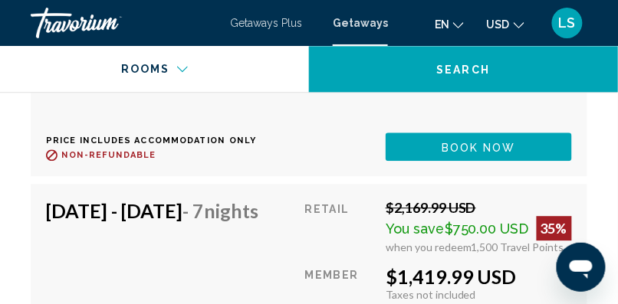
scroll to position [9804, 0]
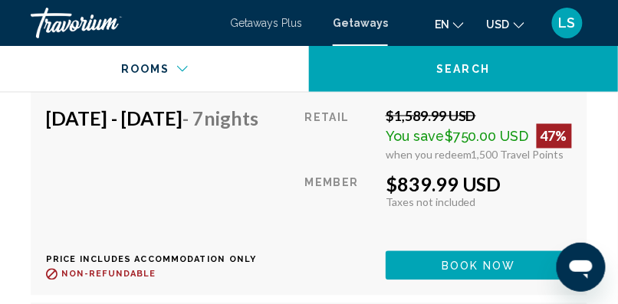
scroll to position [10541, 0]
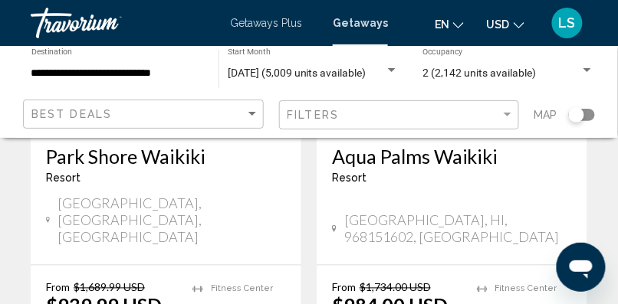
scroll to position [2133, 0]
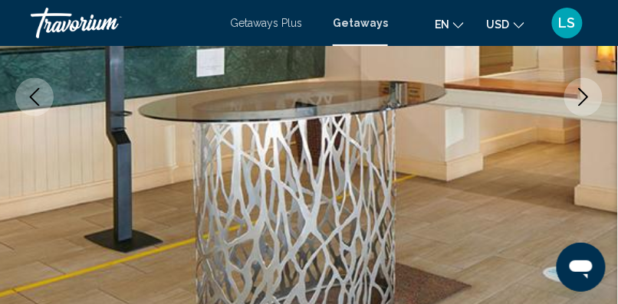
scroll to position [312, 0]
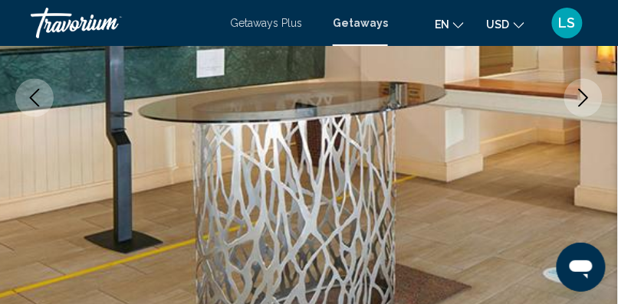
click at [581, 87] on button "Next image" at bounding box center [583, 98] width 38 height 38
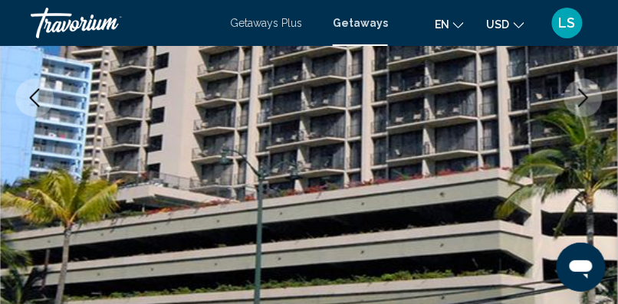
click at [581, 87] on button "Next image" at bounding box center [583, 98] width 38 height 38
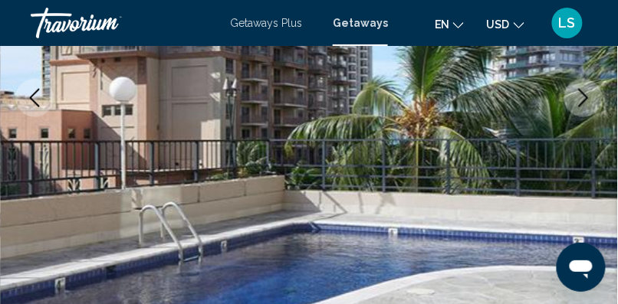
click at [581, 87] on button "Next image" at bounding box center [583, 98] width 38 height 38
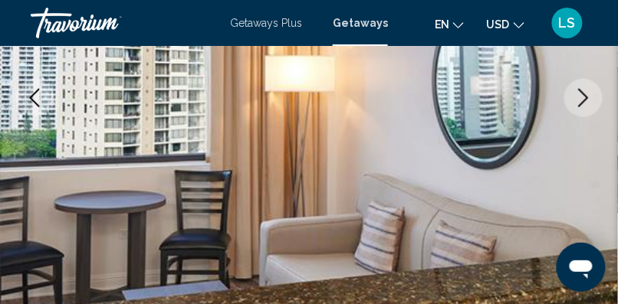
click at [581, 87] on button "Next image" at bounding box center [583, 98] width 38 height 38
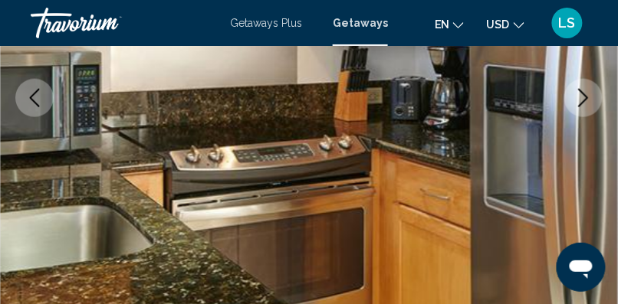
click at [581, 87] on button "Next image" at bounding box center [583, 98] width 38 height 38
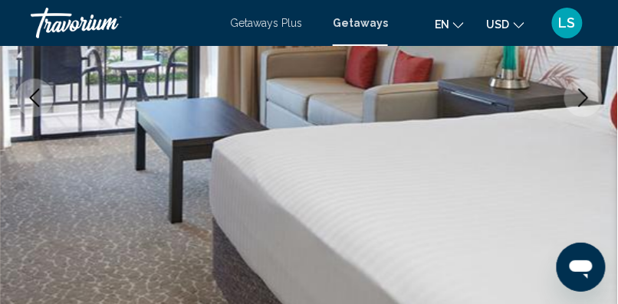
click at [581, 87] on button "Next image" at bounding box center [583, 98] width 38 height 38
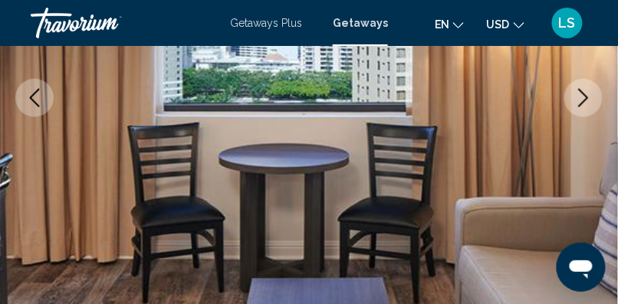
click at [581, 87] on button "Next image" at bounding box center [583, 98] width 38 height 38
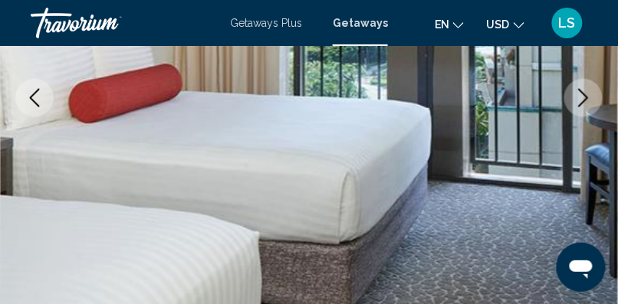
click at [582, 103] on icon "Next image" at bounding box center [584, 98] width 10 height 18
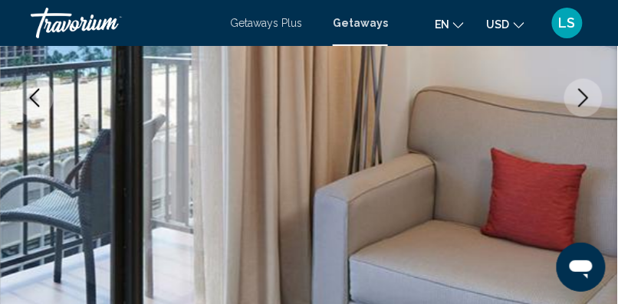
click at [582, 103] on icon "Next image" at bounding box center [584, 98] width 10 height 18
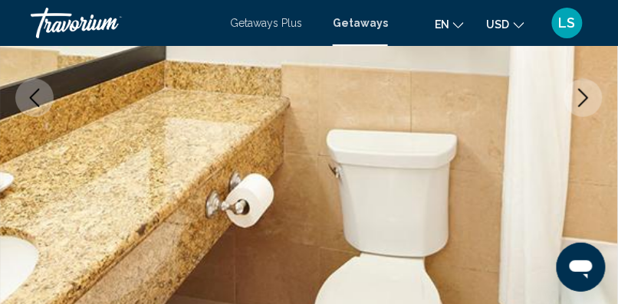
click at [582, 103] on icon "Next image" at bounding box center [584, 98] width 10 height 18
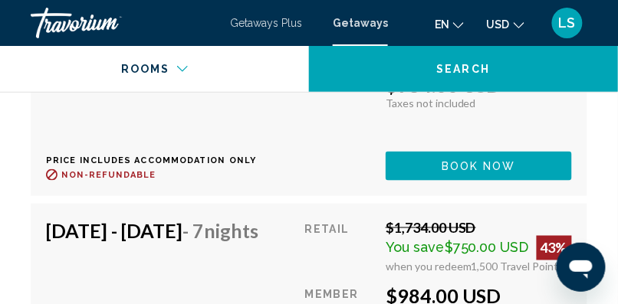
scroll to position [3933, 0]
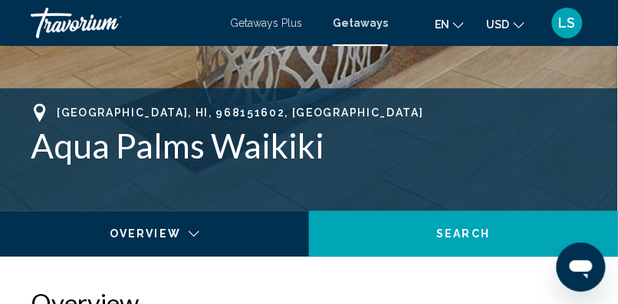
scroll to position [557, 0]
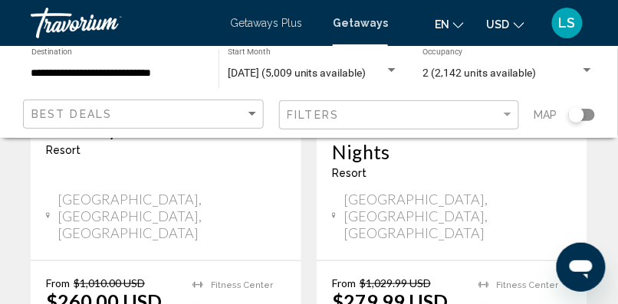
scroll to position [975, 0]
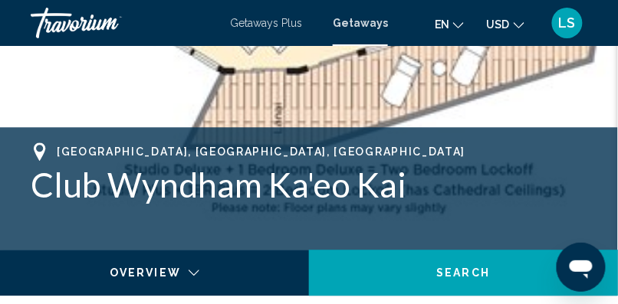
scroll to position [513, 0]
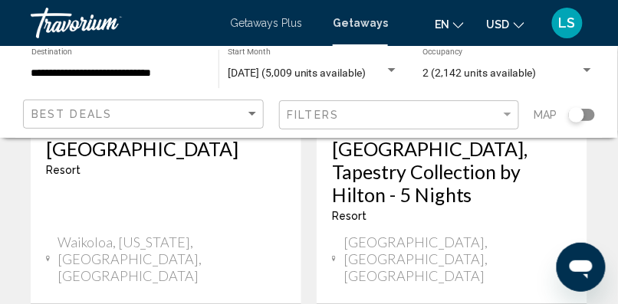
scroll to position [3299, 0]
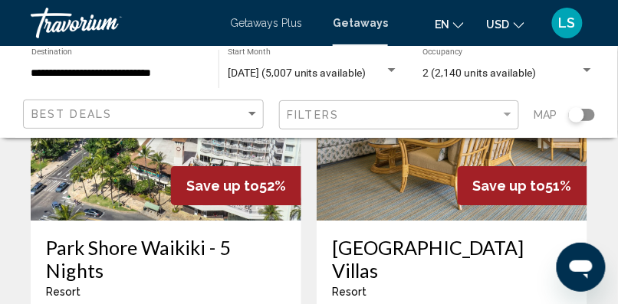
scroll to position [2570, 0]
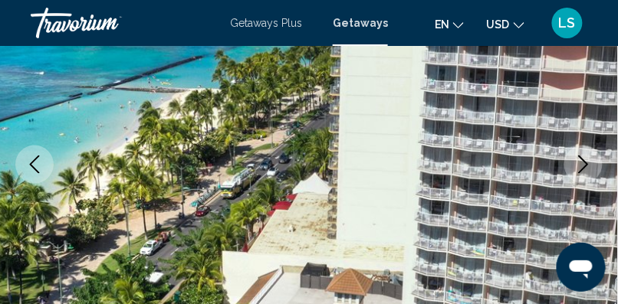
scroll to position [231, 0]
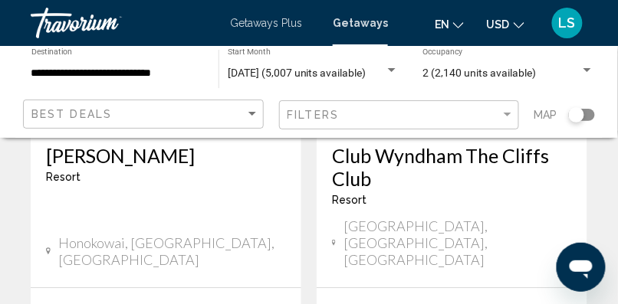
scroll to position [3241, 0]
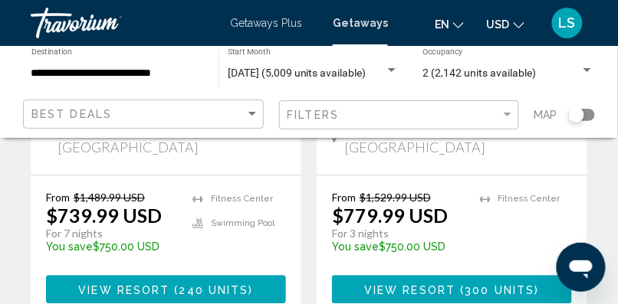
scroll to position [483, 0]
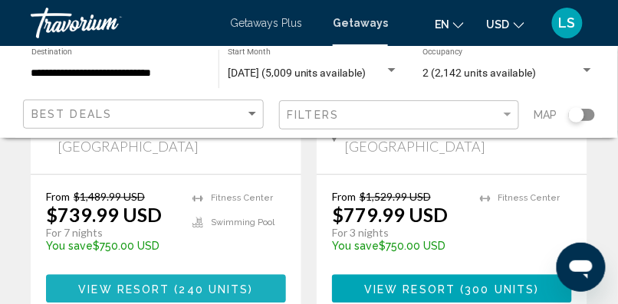
click at [210, 283] on span "240 units" at bounding box center [214, 289] width 70 height 12
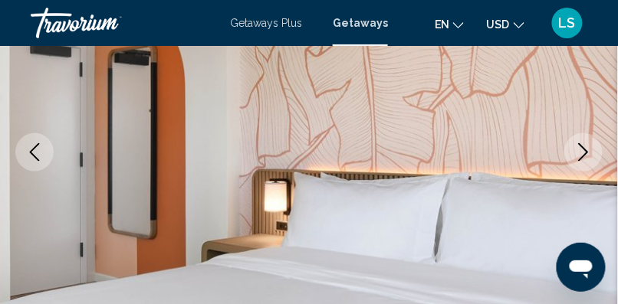
click at [576, 144] on icon "Next image" at bounding box center [583, 152] width 18 height 18
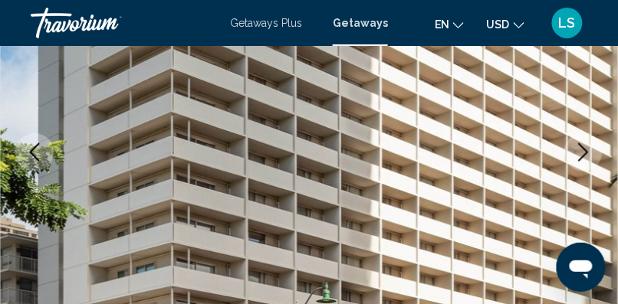
click at [576, 144] on icon "Next image" at bounding box center [583, 152] width 18 height 18
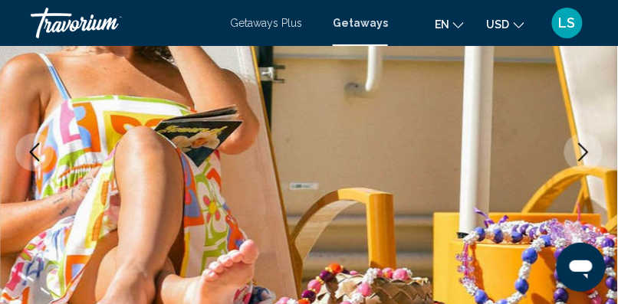
click at [576, 144] on icon "Next image" at bounding box center [583, 152] width 18 height 18
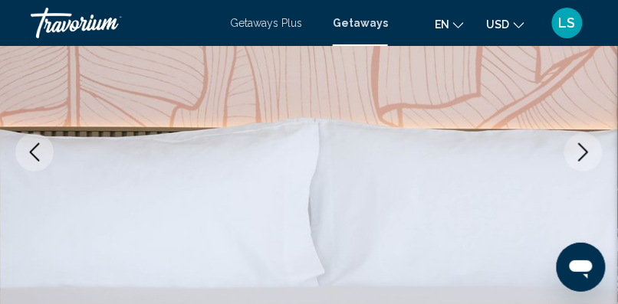
click at [576, 144] on icon "Next image" at bounding box center [583, 152] width 18 height 18
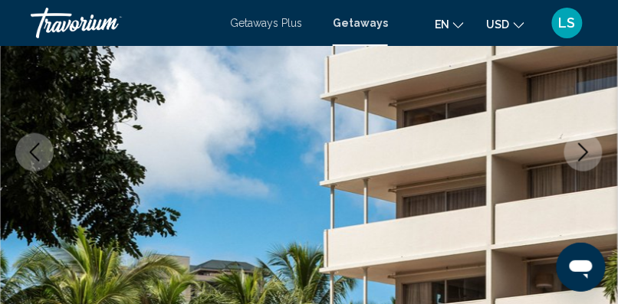
click at [576, 144] on icon "Next image" at bounding box center [583, 152] width 18 height 18
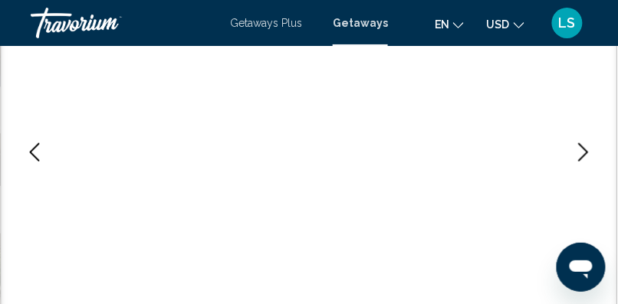
click at [576, 144] on icon "Next image" at bounding box center [583, 152] width 18 height 18
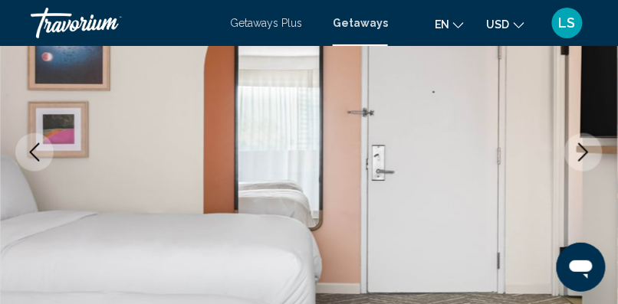
click at [571, 153] on button "Next image" at bounding box center [583, 152] width 38 height 38
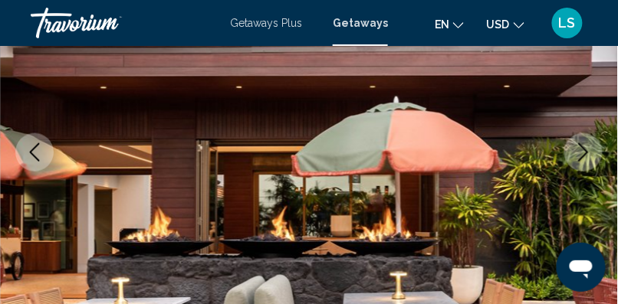
click at [571, 153] on button "Next image" at bounding box center [583, 152] width 38 height 38
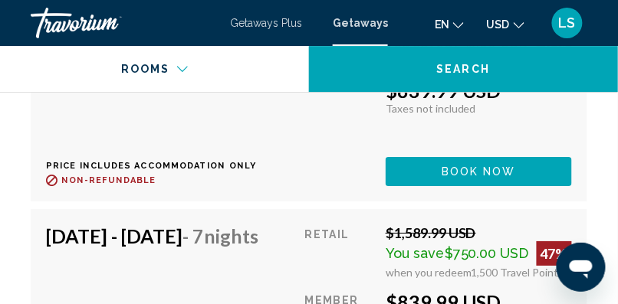
scroll to position [11874, 0]
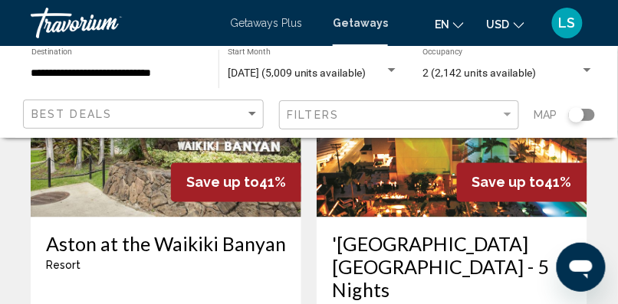
scroll to position [3141, 0]
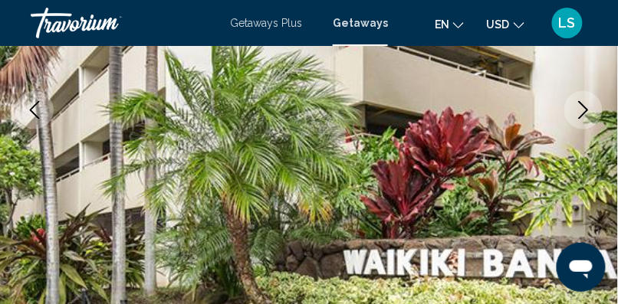
scroll to position [299, 0]
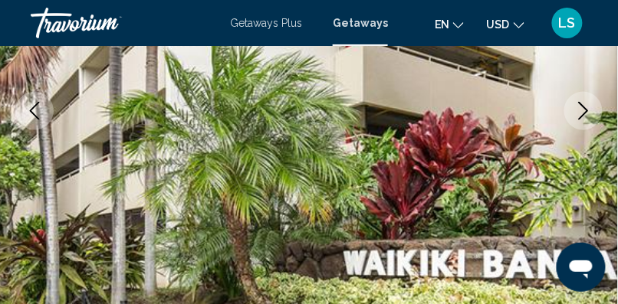
click at [477, 168] on img "Main content" at bounding box center [309, 111] width 618 height 728
click at [575, 107] on icon "Next image" at bounding box center [583, 111] width 18 height 18
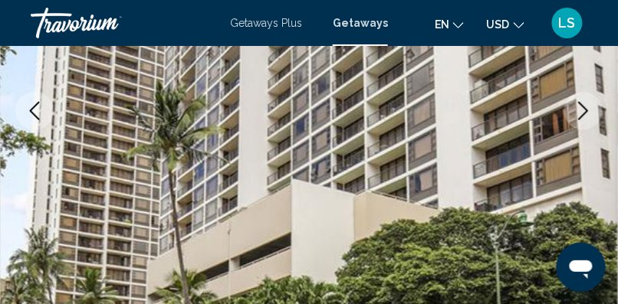
click at [575, 107] on icon "Next image" at bounding box center [583, 111] width 18 height 18
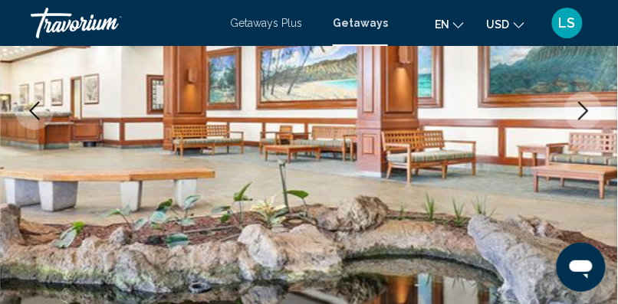
click at [575, 107] on icon "Next image" at bounding box center [583, 111] width 18 height 18
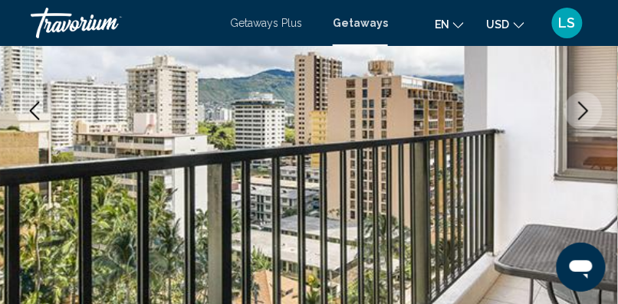
click at [575, 107] on icon "Next image" at bounding box center [583, 111] width 18 height 18
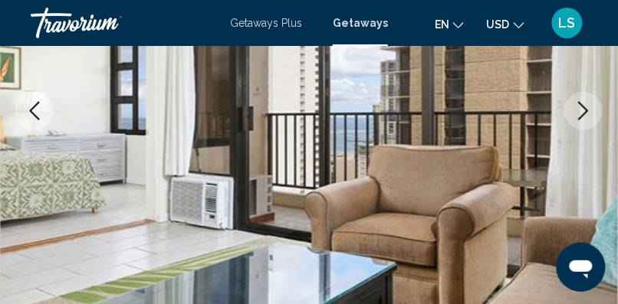
click at [575, 107] on icon "Next image" at bounding box center [583, 111] width 18 height 18
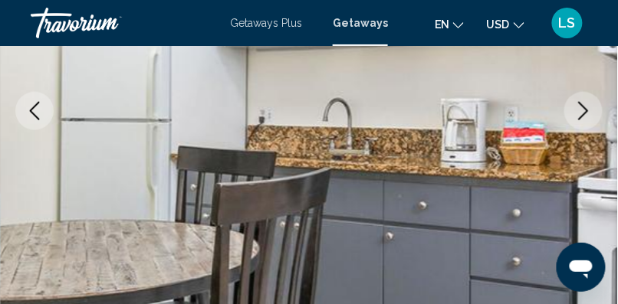
click at [575, 107] on icon "Next image" at bounding box center [583, 111] width 18 height 18
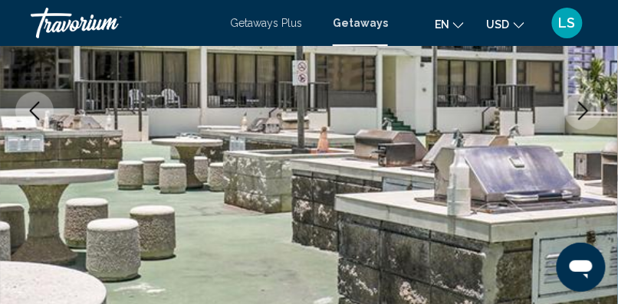
click at [575, 107] on icon "Next image" at bounding box center [583, 111] width 18 height 18
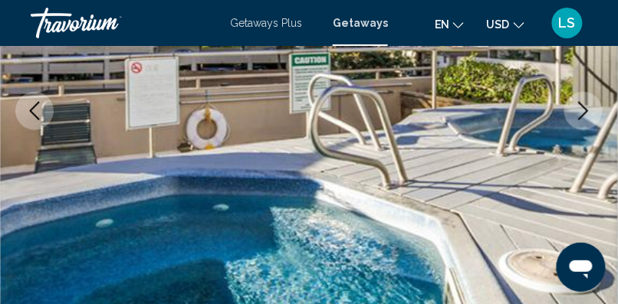
click at [575, 107] on icon "Next image" at bounding box center [583, 111] width 18 height 18
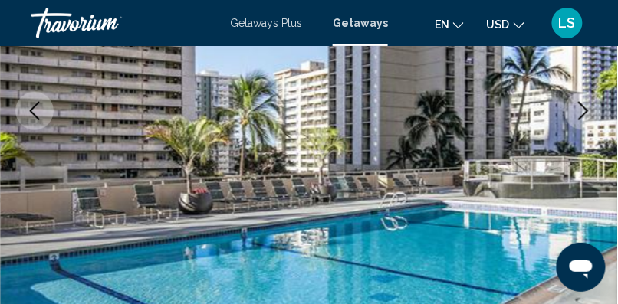
click at [575, 107] on icon "Next image" at bounding box center [583, 111] width 18 height 18
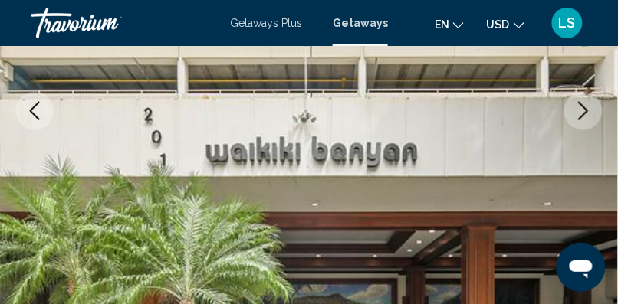
click at [575, 107] on icon "Next image" at bounding box center [583, 111] width 18 height 18
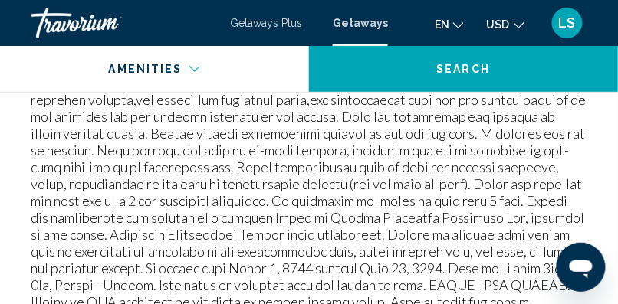
scroll to position [1959, 0]
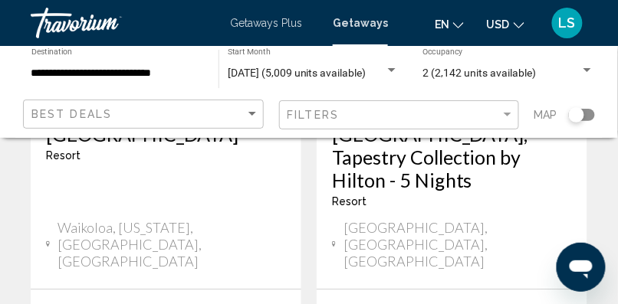
scroll to position [3287, 0]
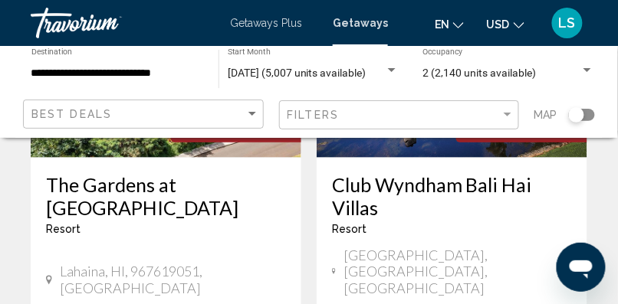
scroll to position [2054, 0]
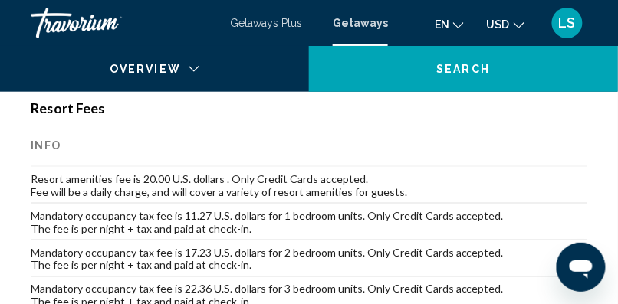
scroll to position [257, 0]
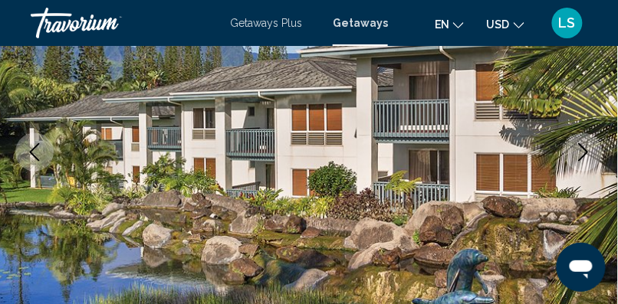
click at [578, 152] on icon "Next image" at bounding box center [583, 152] width 18 height 18
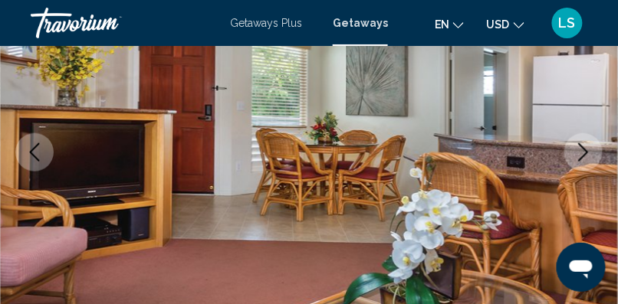
click at [578, 152] on icon "Next image" at bounding box center [583, 152] width 18 height 18
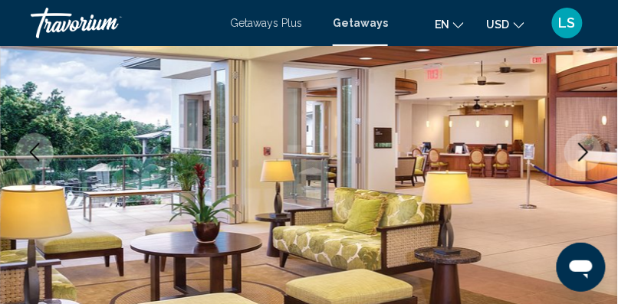
click at [578, 152] on icon "Next image" at bounding box center [583, 152] width 18 height 18
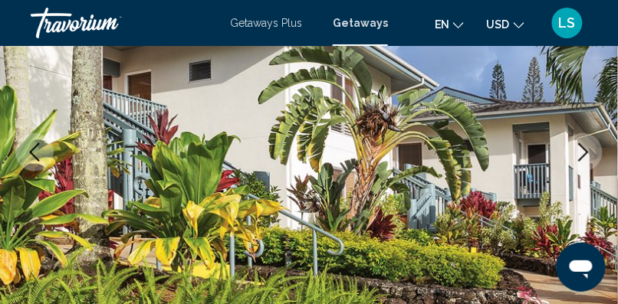
click at [578, 152] on icon "Next image" at bounding box center [583, 152] width 18 height 18
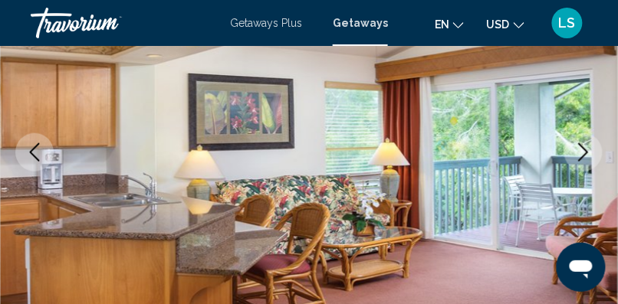
click at [578, 152] on icon "Next image" at bounding box center [583, 152] width 18 height 18
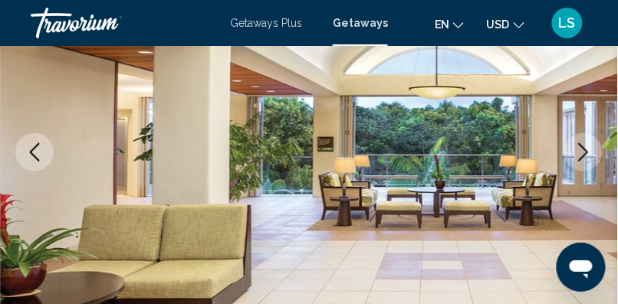
click at [578, 152] on icon "Next image" at bounding box center [583, 152] width 18 height 18
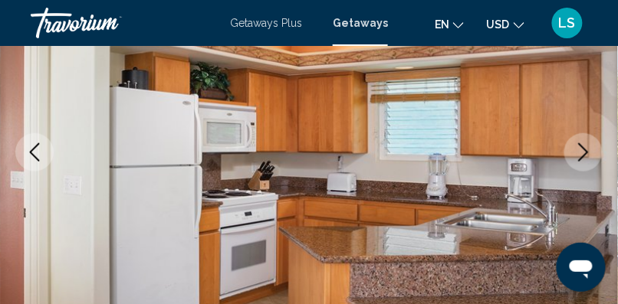
click at [578, 152] on icon "Next image" at bounding box center [583, 152] width 18 height 18
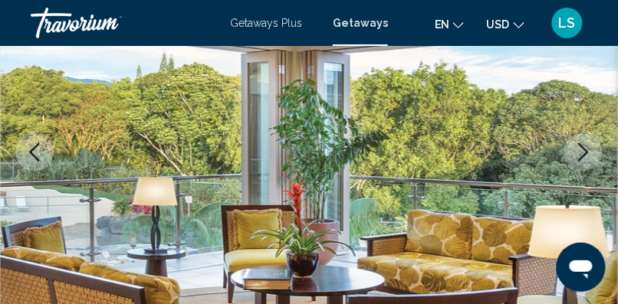
click at [578, 152] on icon "Next image" at bounding box center [583, 152] width 18 height 18
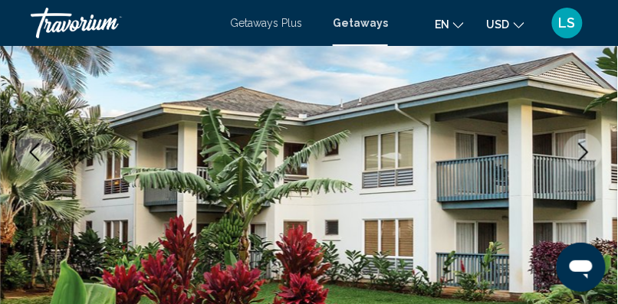
click at [578, 152] on icon "Next image" at bounding box center [583, 152] width 18 height 18
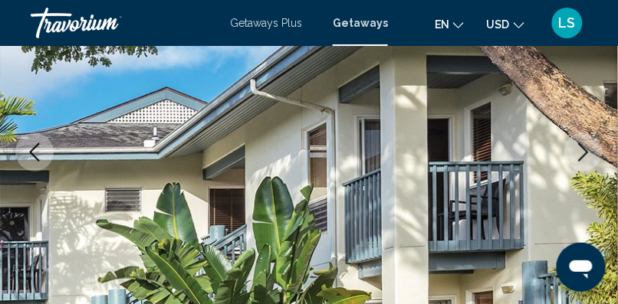
click at [578, 152] on icon "Next image" at bounding box center [583, 152] width 18 height 18
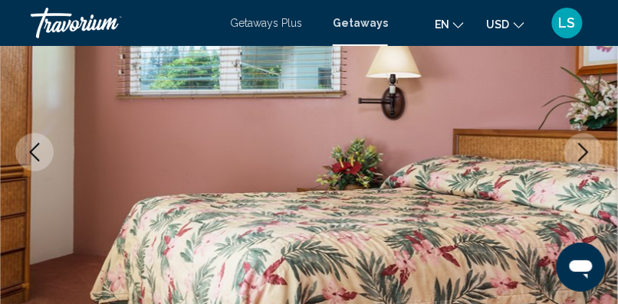
click at [578, 152] on icon "Next image" at bounding box center [583, 152] width 18 height 18
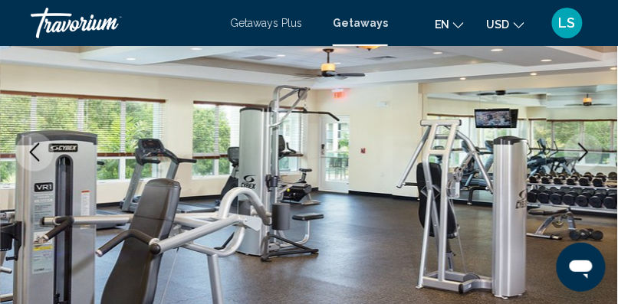
click at [578, 152] on icon "Next image" at bounding box center [583, 152] width 18 height 18
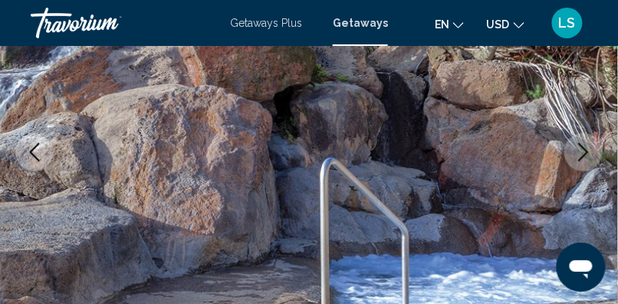
click at [578, 152] on icon "Next image" at bounding box center [583, 152] width 18 height 18
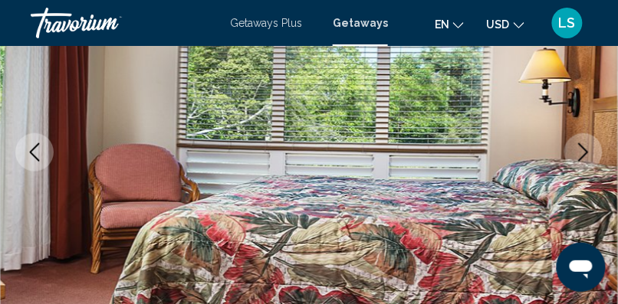
click at [578, 152] on icon "Next image" at bounding box center [583, 152] width 18 height 18
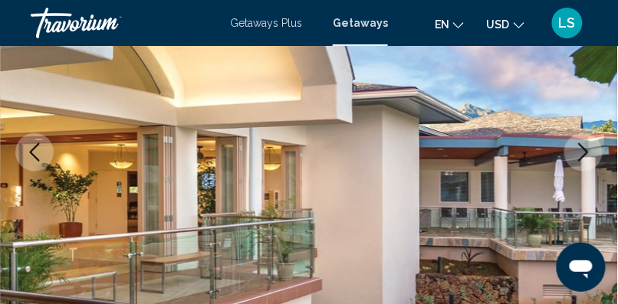
click at [578, 152] on icon "Next image" at bounding box center [583, 152] width 18 height 18
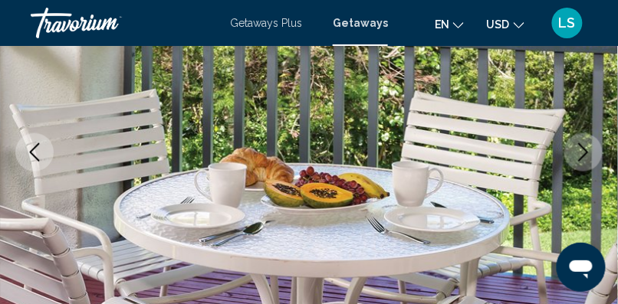
click at [578, 152] on icon "Next image" at bounding box center [583, 152] width 18 height 18
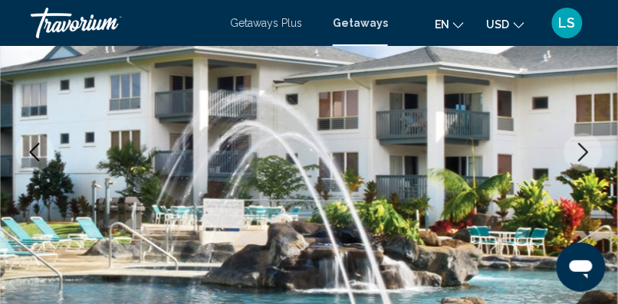
click at [578, 152] on icon "Next image" at bounding box center [583, 152] width 18 height 18
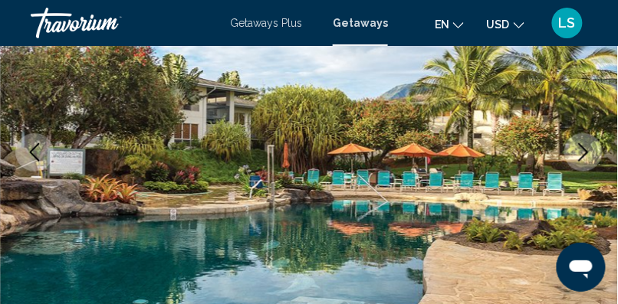
click at [578, 152] on icon "Next image" at bounding box center [583, 152] width 18 height 18
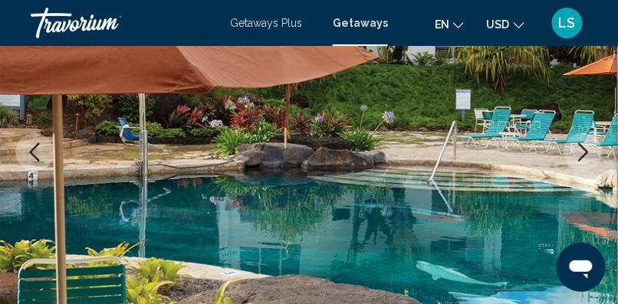
click at [578, 152] on icon "Next image" at bounding box center [583, 152] width 18 height 18
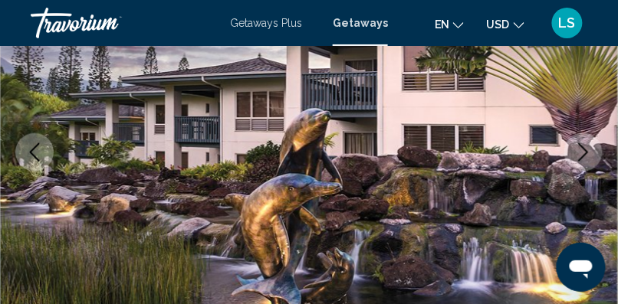
click at [578, 152] on icon "Next image" at bounding box center [583, 152] width 18 height 18
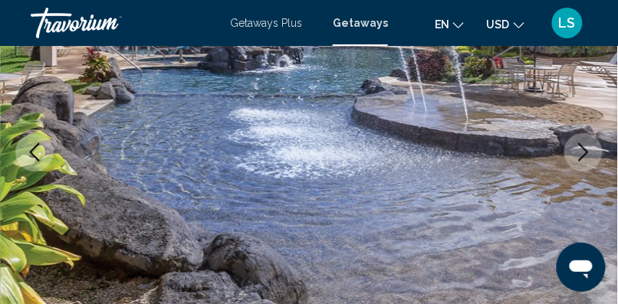
click at [578, 152] on icon "Next image" at bounding box center [583, 152] width 18 height 18
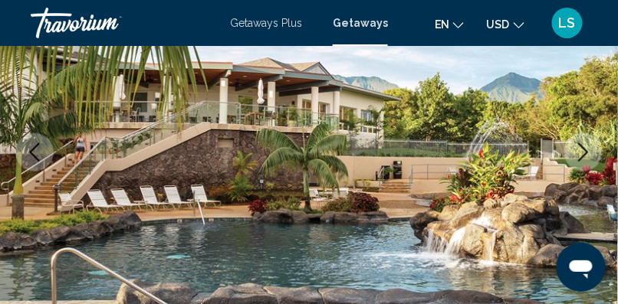
click at [578, 152] on icon "Next image" at bounding box center [583, 152] width 18 height 18
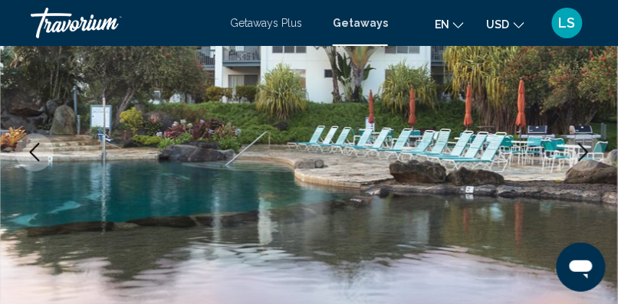
click at [578, 152] on icon "Next image" at bounding box center [583, 152] width 18 height 18
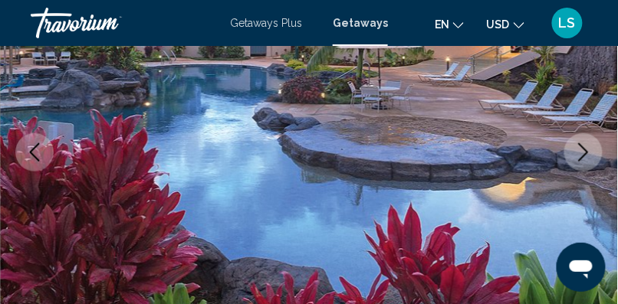
click at [578, 152] on icon "Next image" at bounding box center [583, 152] width 18 height 18
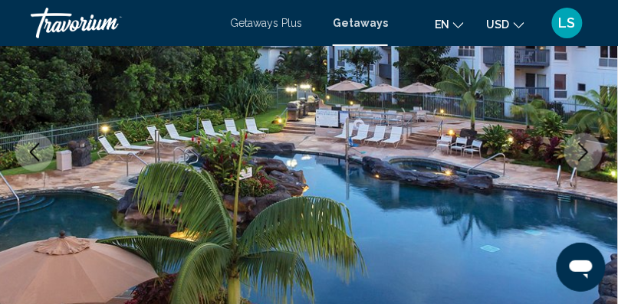
click at [578, 152] on icon "Next image" at bounding box center [583, 152] width 18 height 18
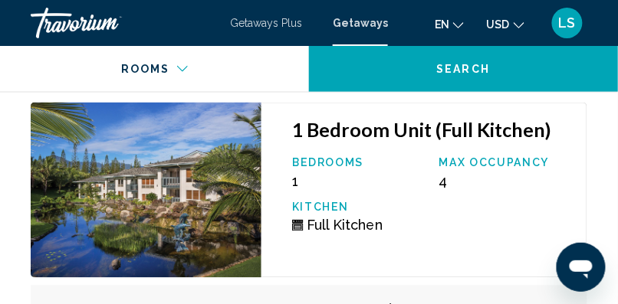
scroll to position [4950, 0]
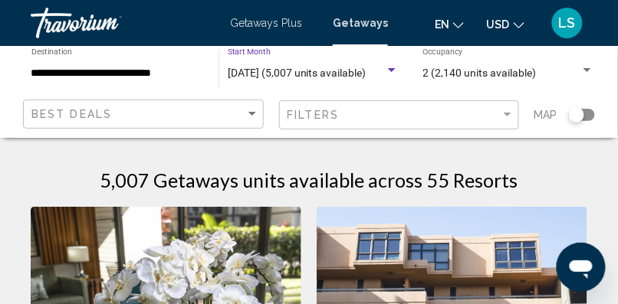
click at [281, 68] on span "[DATE] (5,007 units available)" at bounding box center [297, 73] width 139 height 12
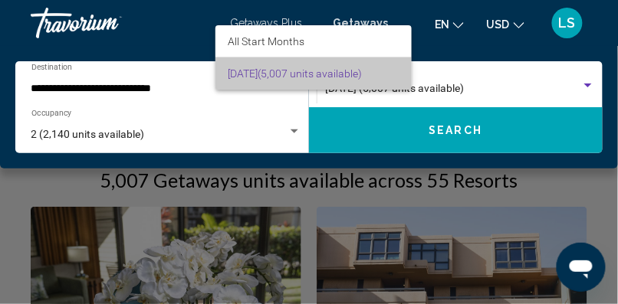
click at [281, 68] on span "[DATE] (5,007 units available)" at bounding box center [314, 73] width 172 height 32
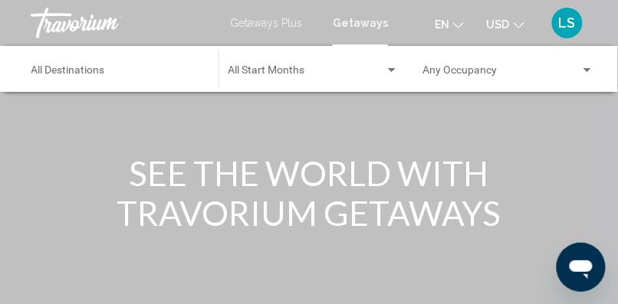
click at [90, 64] on div "Destination All Destinations" at bounding box center [117, 69] width 172 height 42
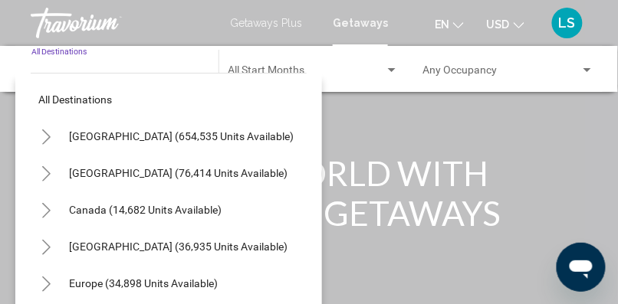
click at [48, 134] on icon "Toggle United States (654,535 units available)" at bounding box center [46, 137] width 11 height 15
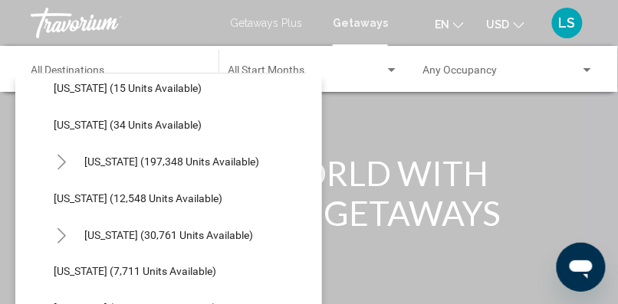
scroll to position [290, 0]
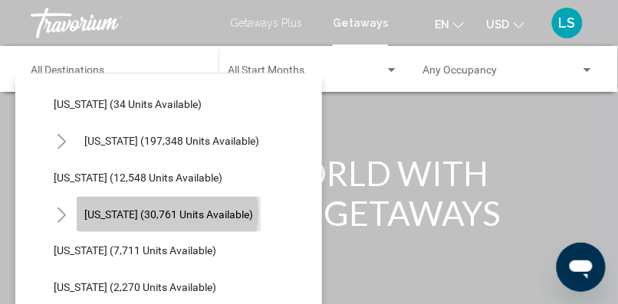
click at [166, 212] on span "[US_STATE] (30,761 units available)" at bounding box center [168, 214] width 169 height 12
type input "**********"
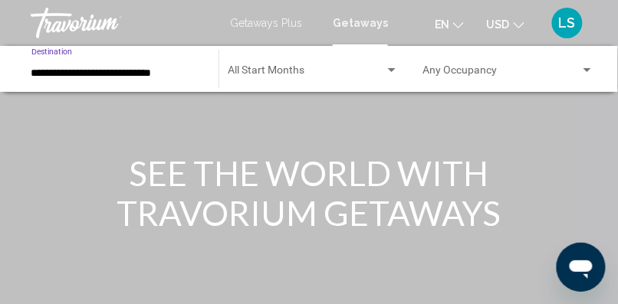
click at [311, 63] on div "Start Month All Start Months" at bounding box center [313, 69] width 171 height 42
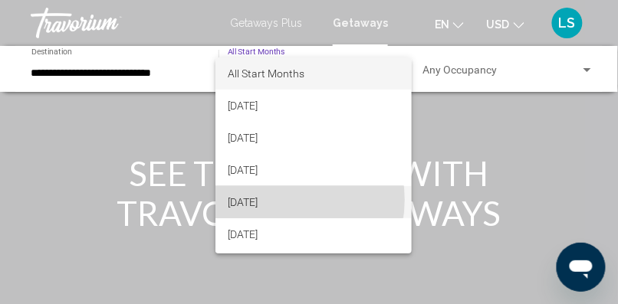
click at [278, 200] on span "[DATE]" at bounding box center [314, 202] width 172 height 32
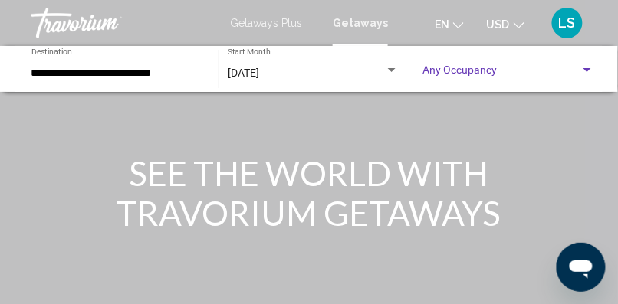
click at [460, 67] on span "Search widget" at bounding box center [501, 73] width 158 height 12
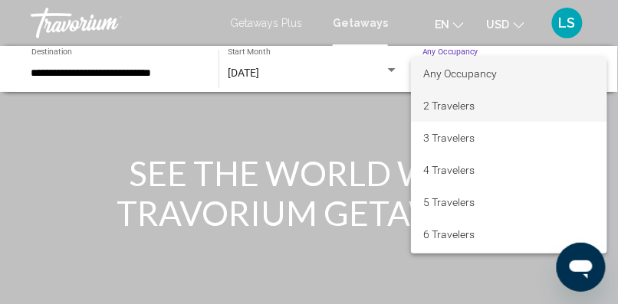
click at [454, 107] on span "2 Travelers" at bounding box center [509, 106] width 172 height 32
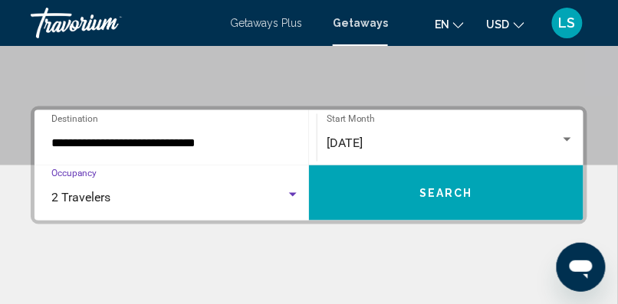
scroll to position [296, 0]
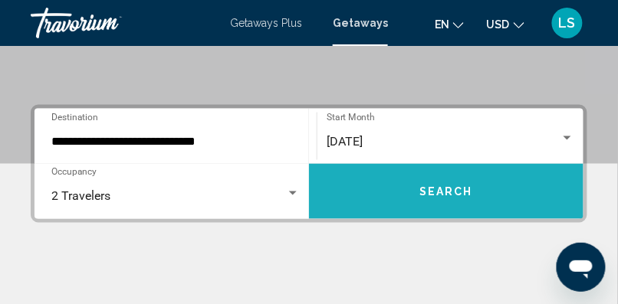
click at [452, 185] on span "Search" at bounding box center [446, 191] width 54 height 12
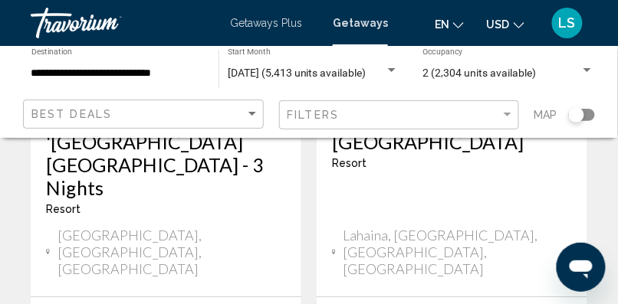
scroll to position [3335, 0]
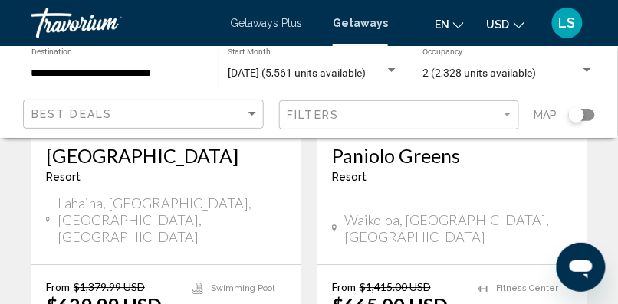
scroll to position [1508, 0]
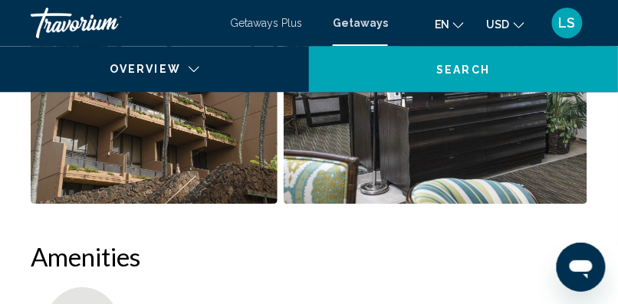
scroll to position [257, 0]
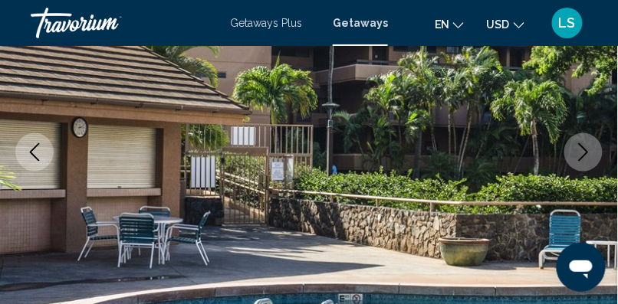
click at [579, 147] on icon "Next image" at bounding box center [583, 152] width 18 height 18
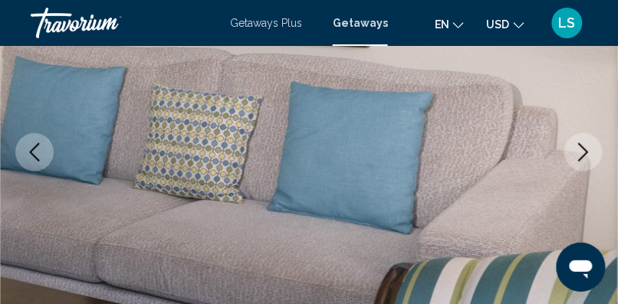
click at [579, 147] on icon "Next image" at bounding box center [583, 152] width 18 height 18
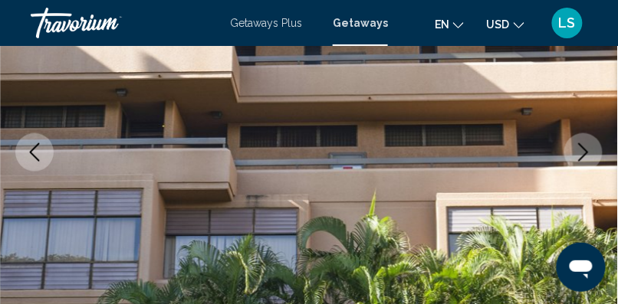
click at [579, 147] on icon "Next image" at bounding box center [583, 152] width 18 height 18
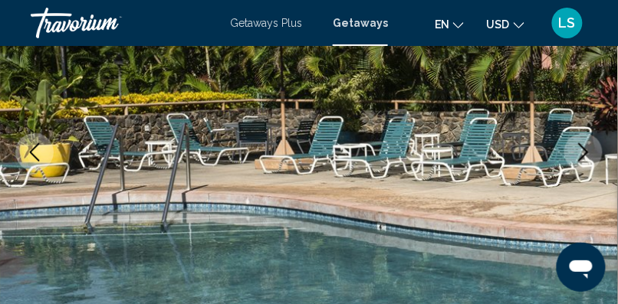
click at [579, 147] on icon "Next image" at bounding box center [583, 152] width 18 height 18
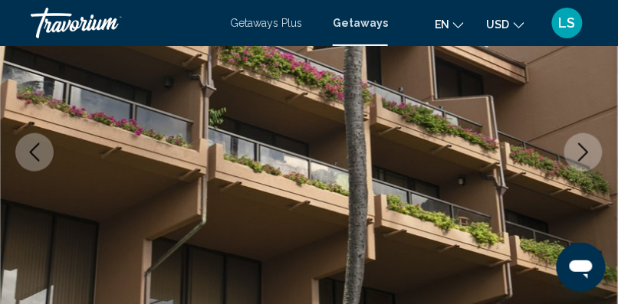
click at [579, 147] on icon "Next image" at bounding box center [583, 152] width 18 height 18
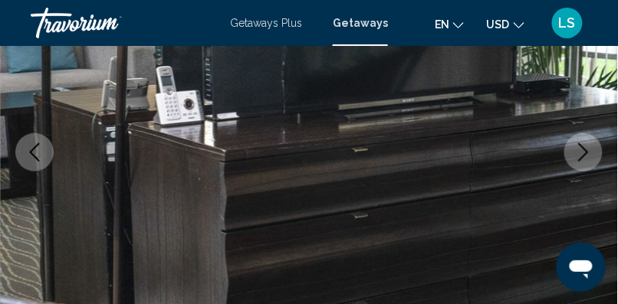
click at [579, 147] on icon "Next image" at bounding box center [583, 152] width 18 height 18
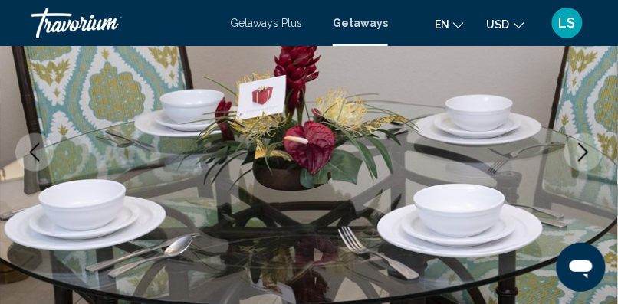
click at [579, 147] on icon "Next image" at bounding box center [583, 152] width 18 height 18
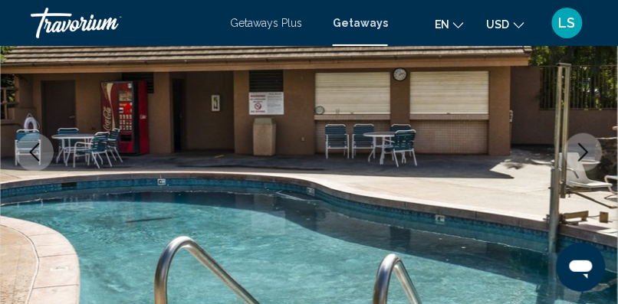
click at [579, 147] on icon "Next image" at bounding box center [583, 152] width 18 height 18
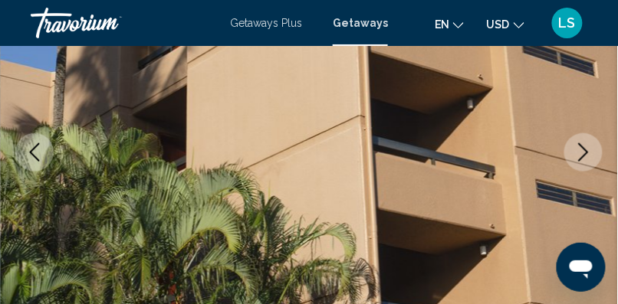
click at [579, 147] on icon "Next image" at bounding box center [583, 152] width 18 height 18
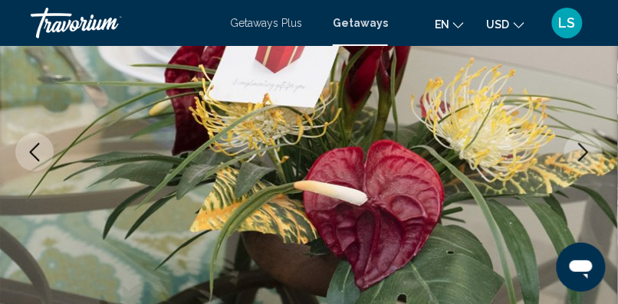
click at [579, 147] on icon "Next image" at bounding box center [583, 152] width 18 height 18
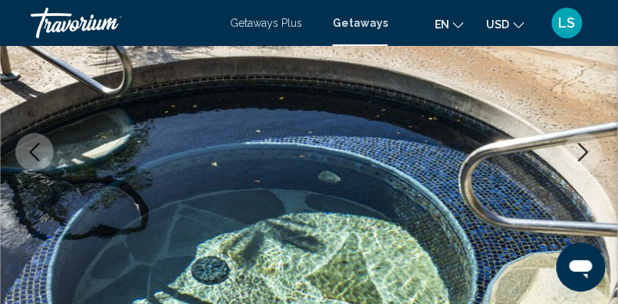
click at [579, 147] on icon "Next image" at bounding box center [583, 152] width 18 height 18
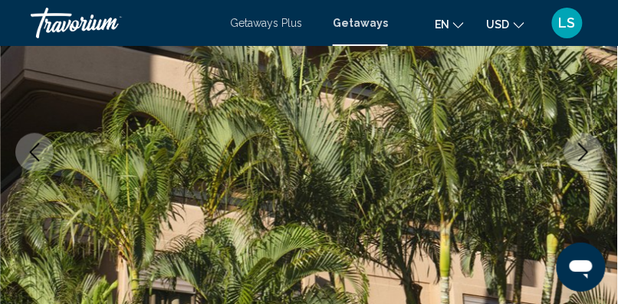
click at [579, 147] on icon "Next image" at bounding box center [583, 152] width 18 height 18
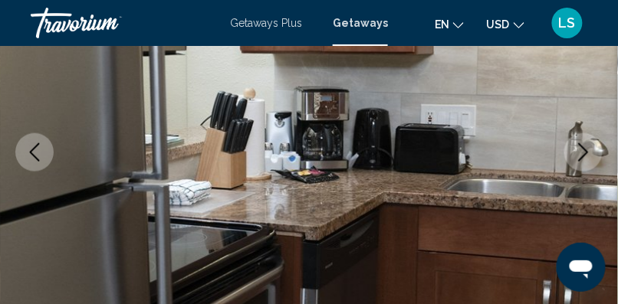
click at [579, 147] on icon "Next image" at bounding box center [583, 152] width 18 height 18
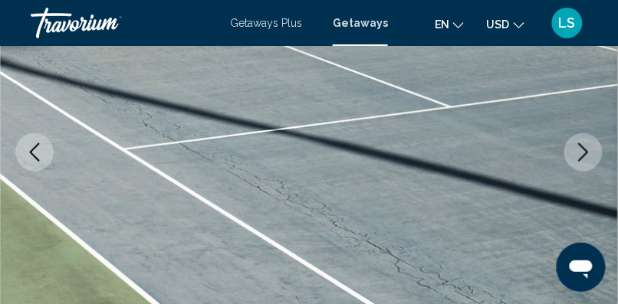
click at [34, 152] on icon "Previous image" at bounding box center [34, 152] width 18 height 18
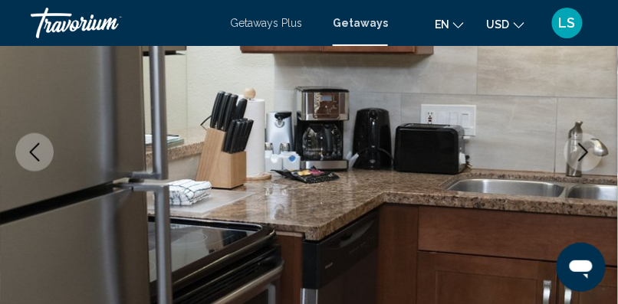
click at [579, 152] on icon "Next image" at bounding box center [583, 152] width 18 height 18
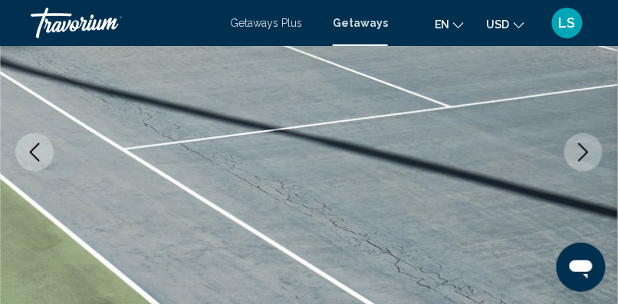
click at [579, 152] on icon "Next image" at bounding box center [583, 152] width 18 height 18
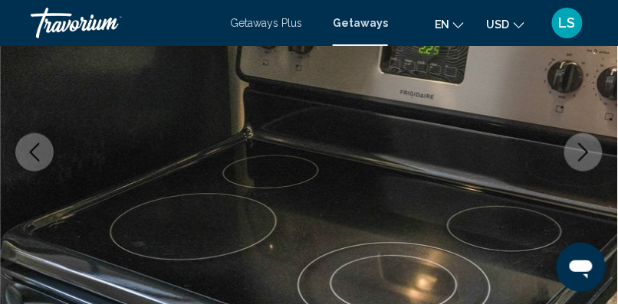
click at [579, 152] on icon "Next image" at bounding box center [583, 152] width 18 height 18
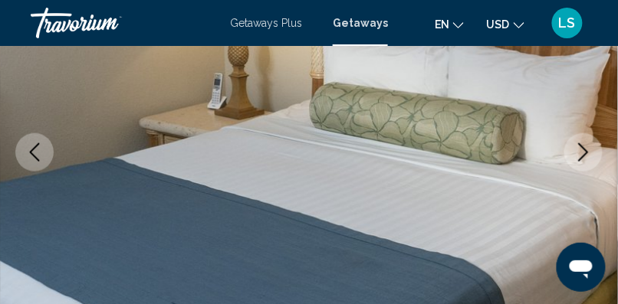
click at [579, 152] on icon "Next image" at bounding box center [583, 152] width 18 height 18
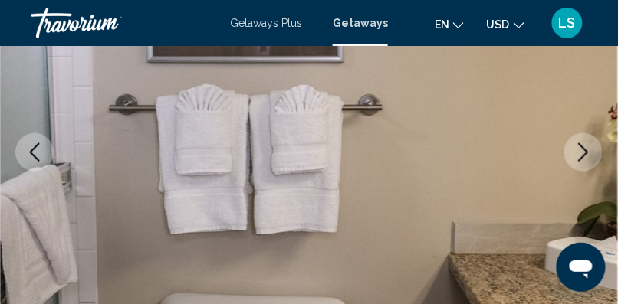
click at [579, 152] on icon "Next image" at bounding box center [583, 152] width 18 height 18
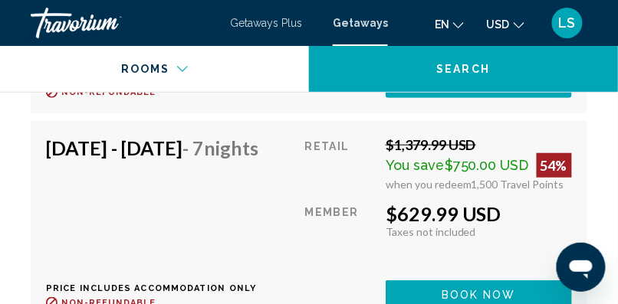
scroll to position [3831, 0]
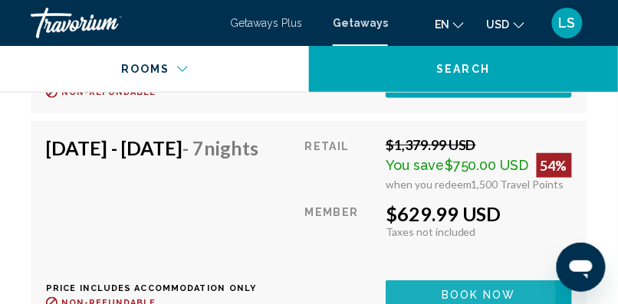
click at [480, 294] on span "Book now" at bounding box center [478, 295] width 74 height 12
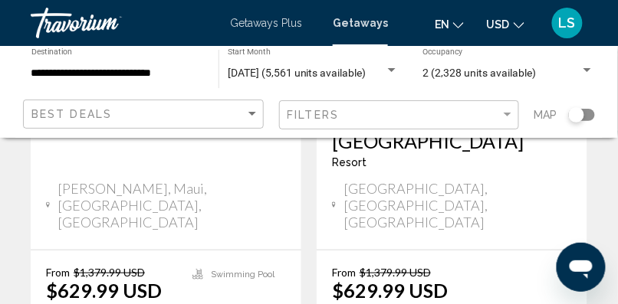
scroll to position [978, 0]
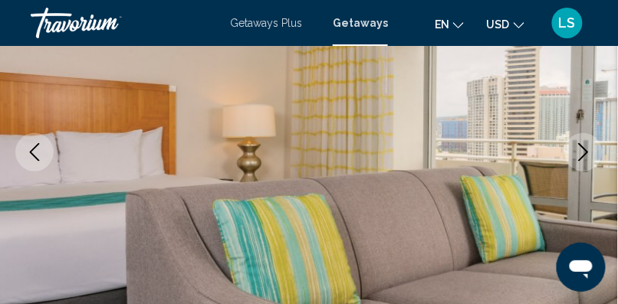
scroll to position [267, 0]
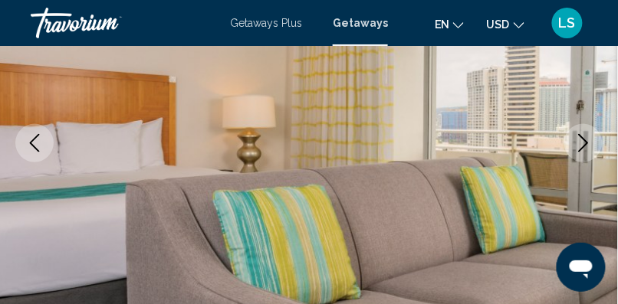
click at [579, 142] on icon "Next image" at bounding box center [583, 143] width 18 height 18
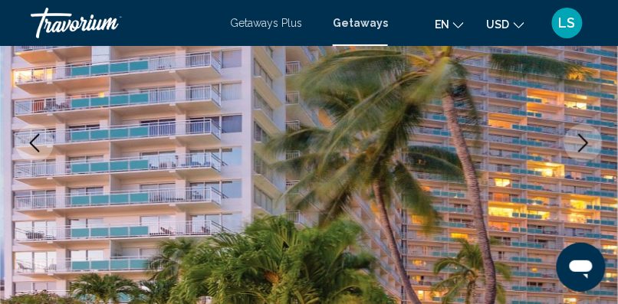
click at [579, 142] on icon "Next image" at bounding box center [583, 143] width 18 height 18
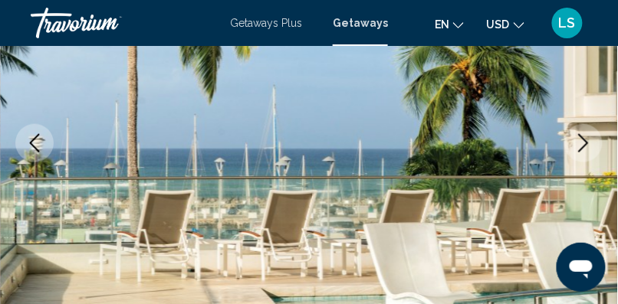
click at [579, 142] on icon "Next image" at bounding box center [583, 143] width 18 height 18
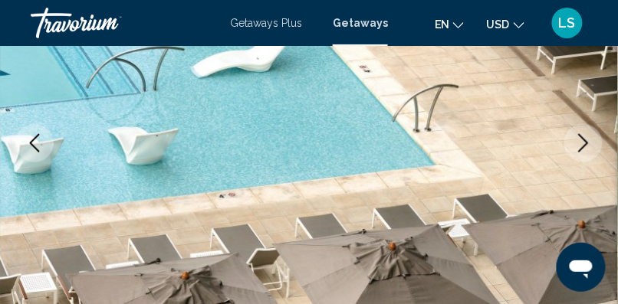
click at [579, 142] on icon "Next image" at bounding box center [583, 143] width 18 height 18
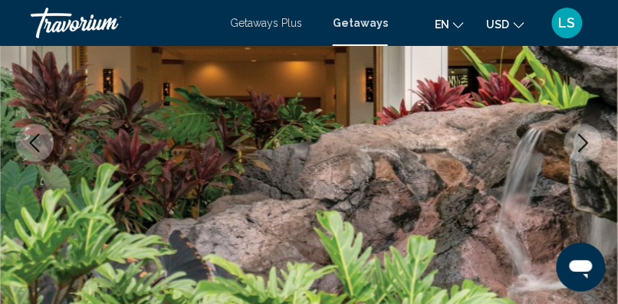
click at [579, 142] on icon "Next image" at bounding box center [583, 143] width 18 height 18
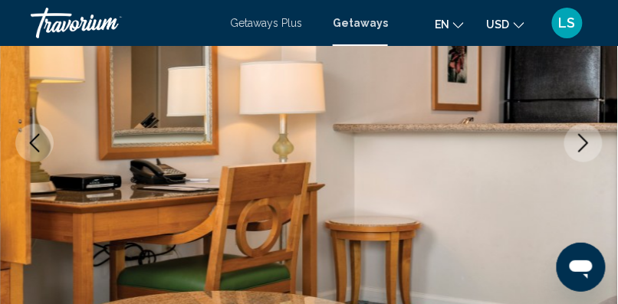
click at [579, 142] on icon "Next image" at bounding box center [583, 143] width 18 height 18
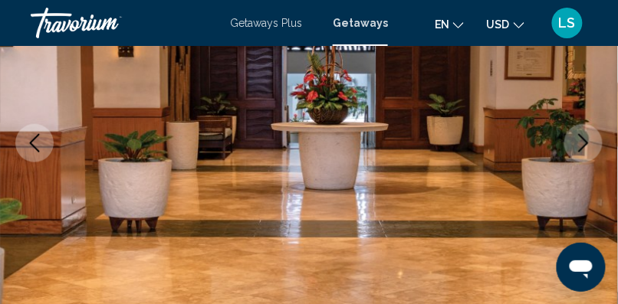
click at [579, 142] on icon "Next image" at bounding box center [583, 143] width 18 height 18
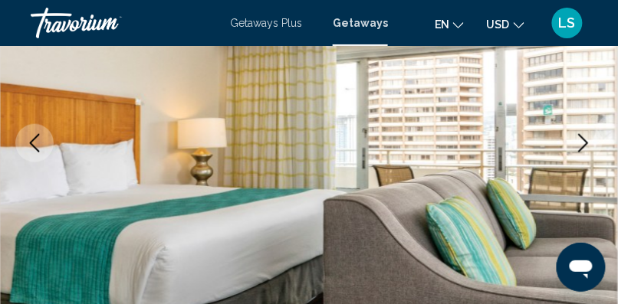
click at [579, 142] on icon "Next image" at bounding box center [583, 143] width 18 height 18
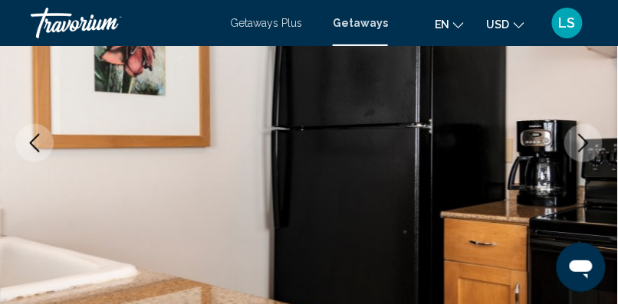
click at [579, 142] on icon "Next image" at bounding box center [583, 143] width 18 height 18
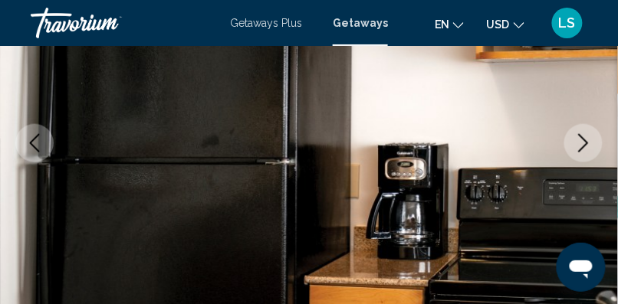
click at [579, 142] on icon "Next image" at bounding box center [583, 143] width 18 height 18
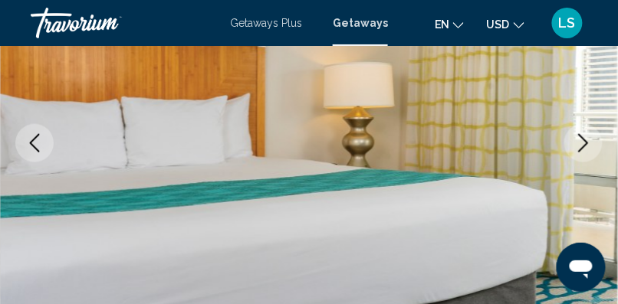
click at [579, 142] on icon "Next image" at bounding box center [583, 143] width 18 height 18
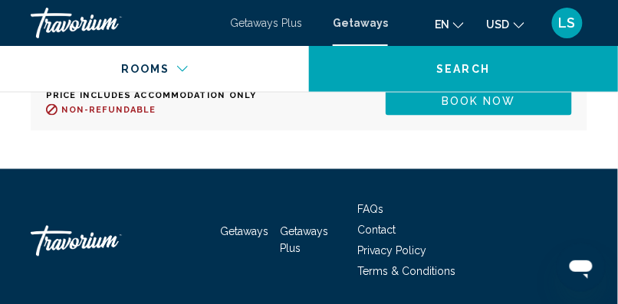
scroll to position [4051, 0]
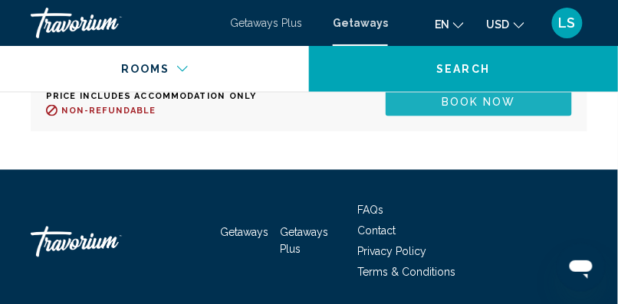
click at [516, 109] on span "Book now" at bounding box center [478, 103] width 74 height 12
